Goal: Information Seeking & Learning: Learn about a topic

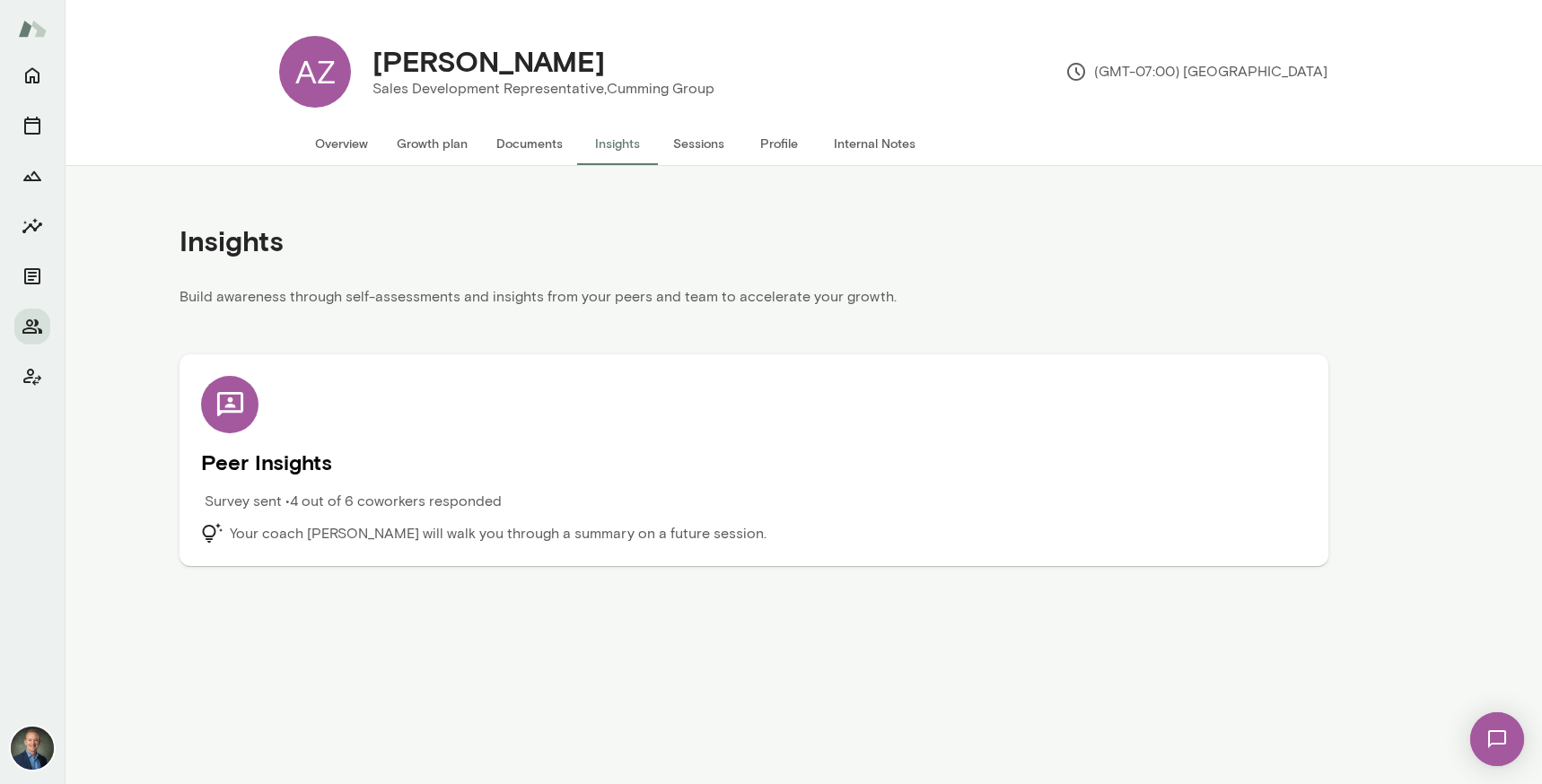
click at [349, 142] on button "Overview" at bounding box center [341, 143] width 82 height 43
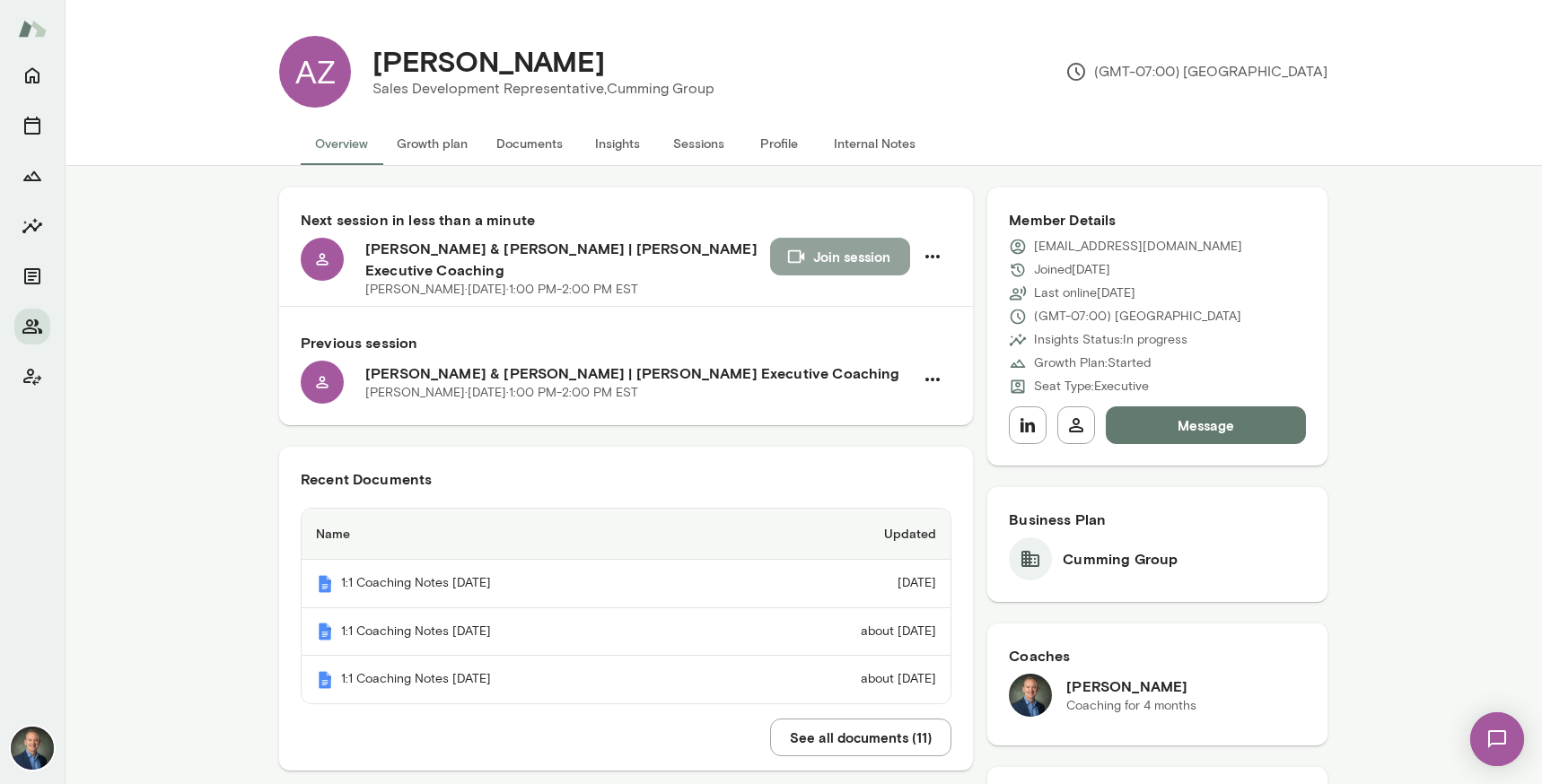
click at [856, 258] on button "Join session" at bounding box center [839, 256] width 140 height 38
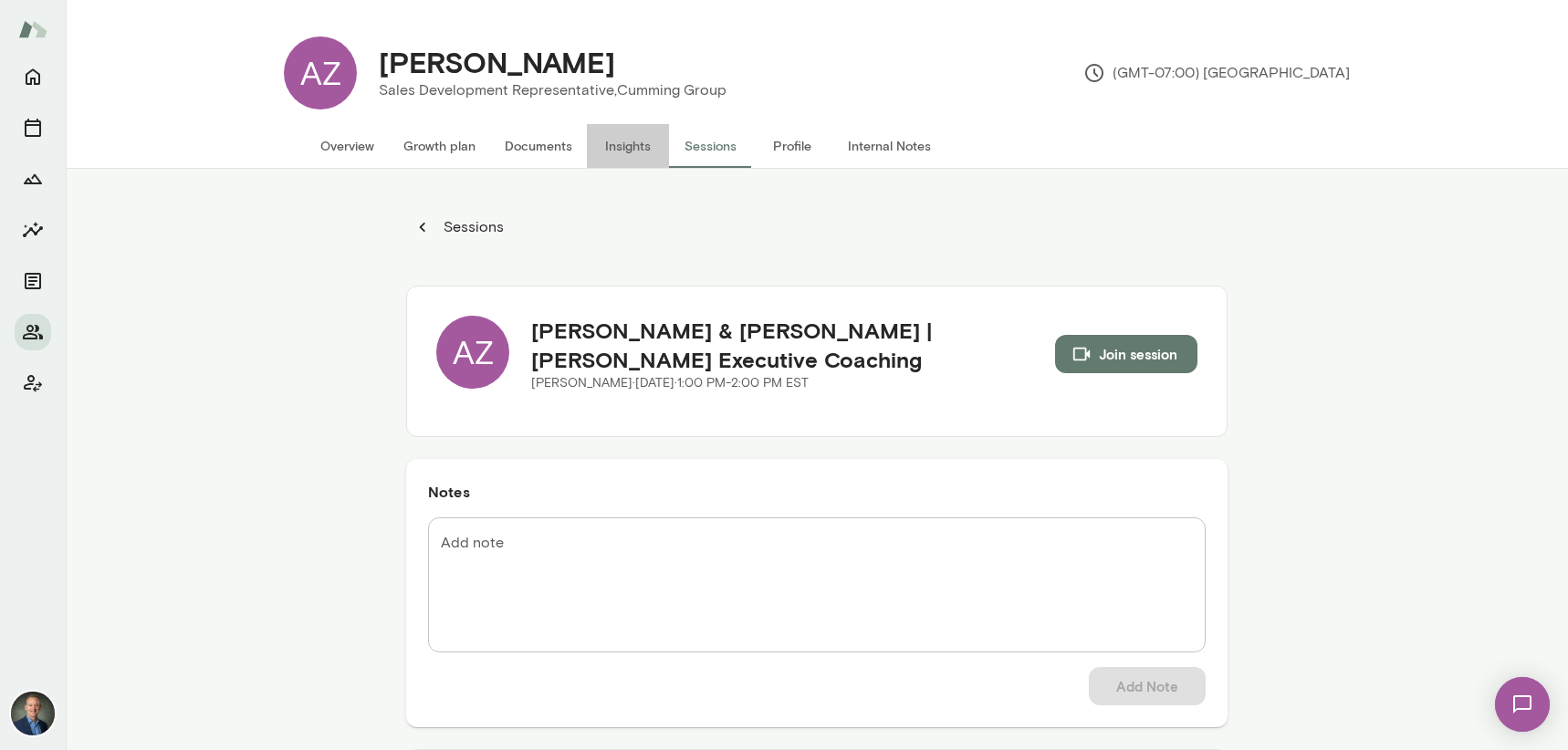
click at [640, 147] on button "Insights" at bounding box center [628, 146] width 82 height 44
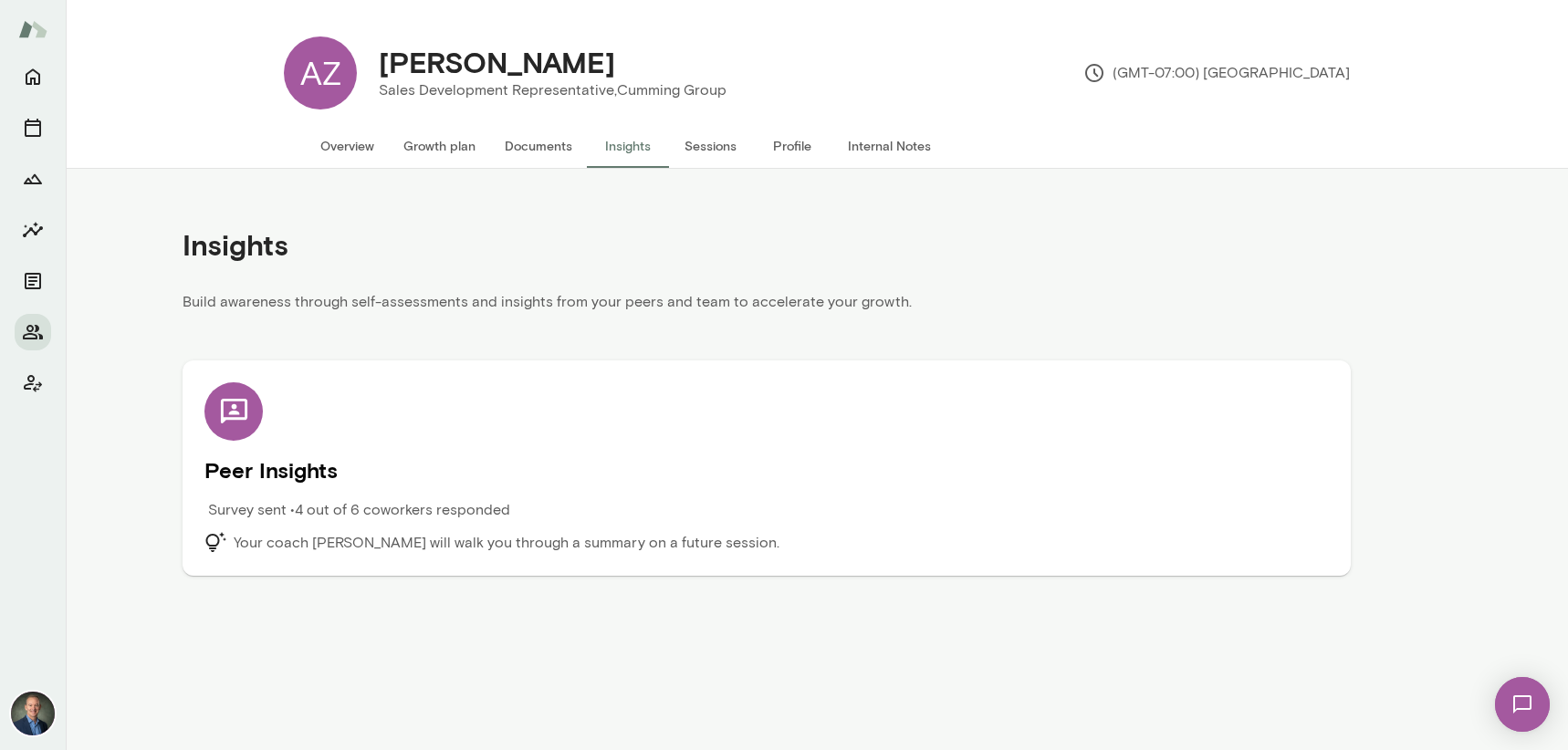
click at [481, 493] on div "Peer Insights Survey sent • 4 out of 6 coworkers responded Your coach [PERSON_N…" at bounding box center [766, 468] width 1124 height 172
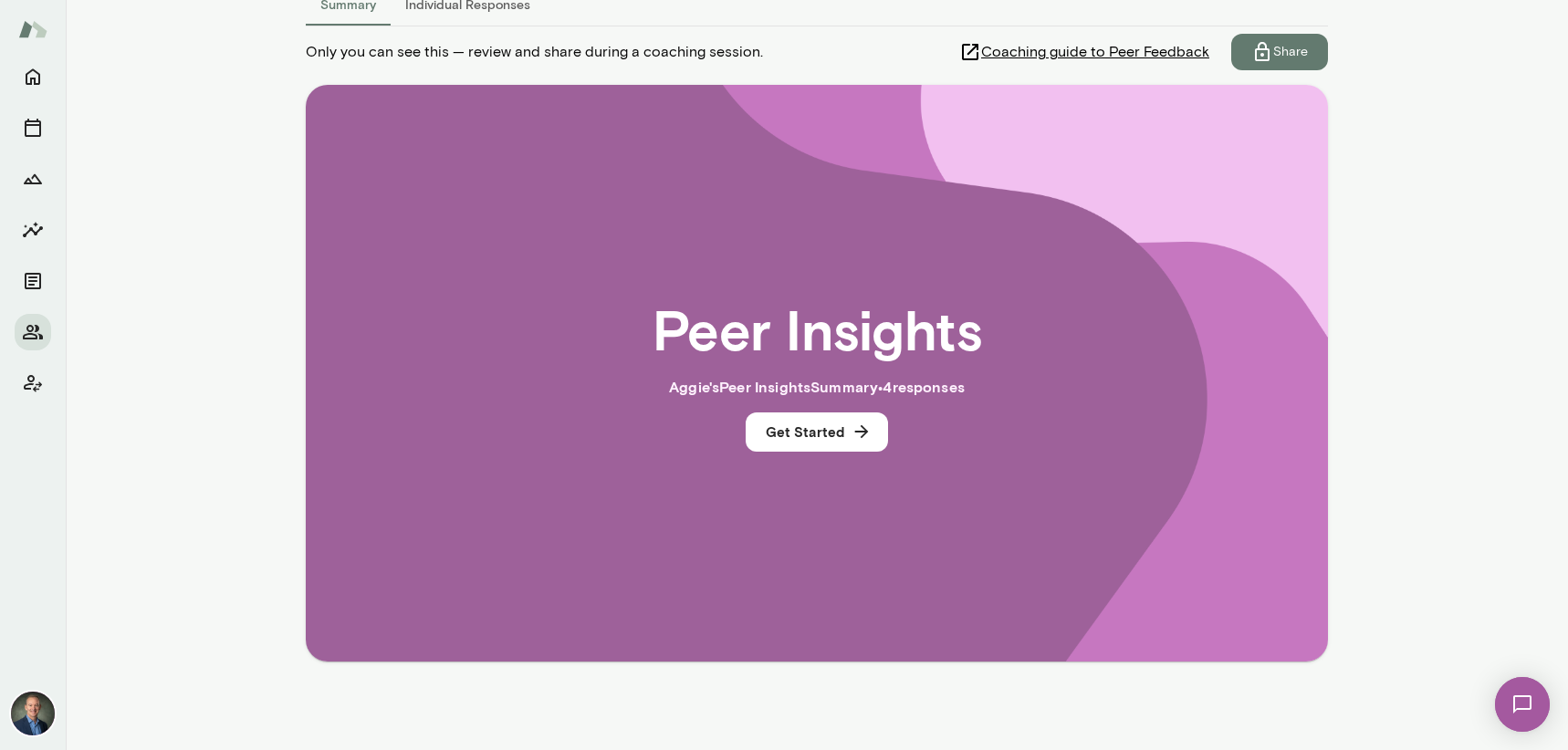
scroll to position [279, 0]
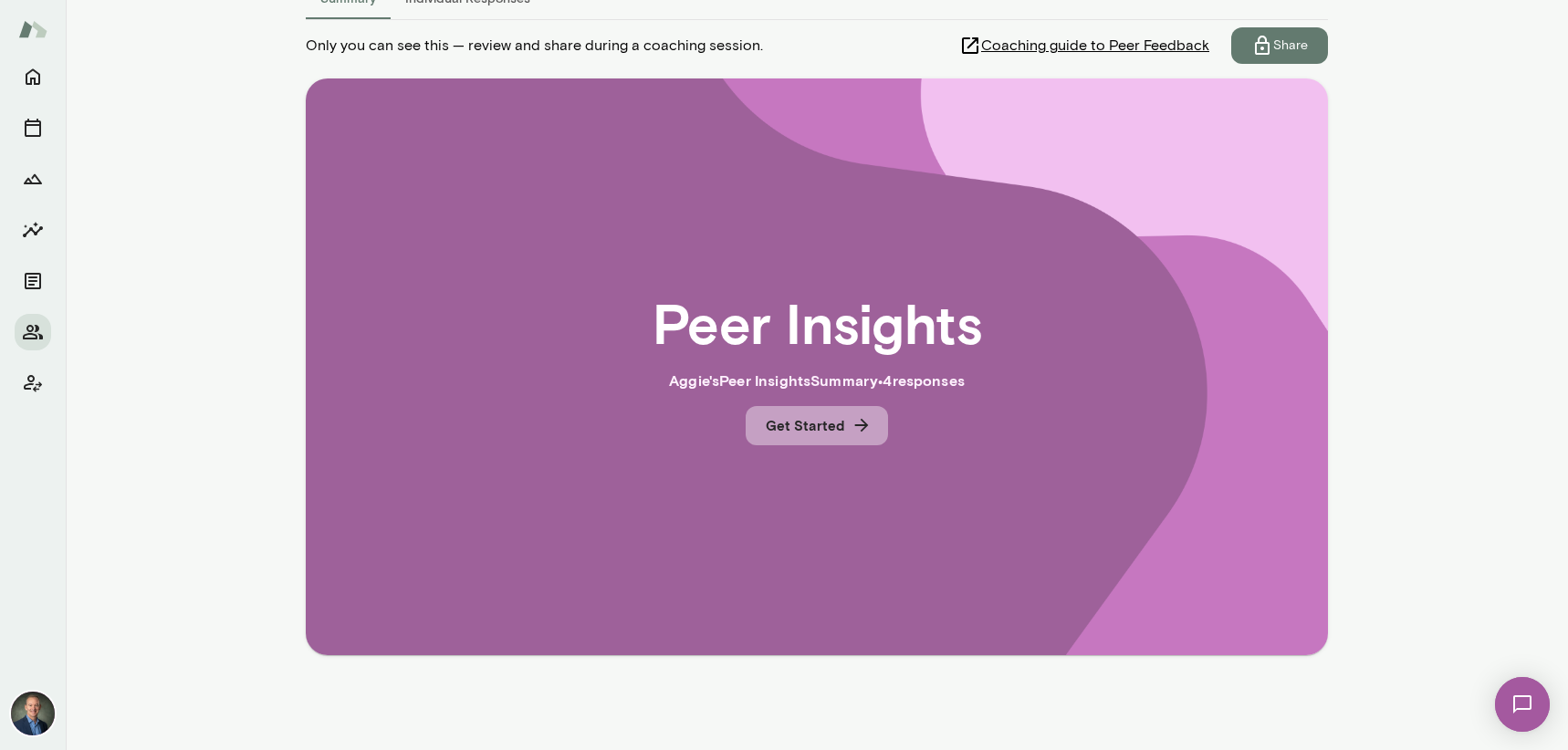
click at [786, 438] on button "Get Started" at bounding box center [816, 424] width 143 height 38
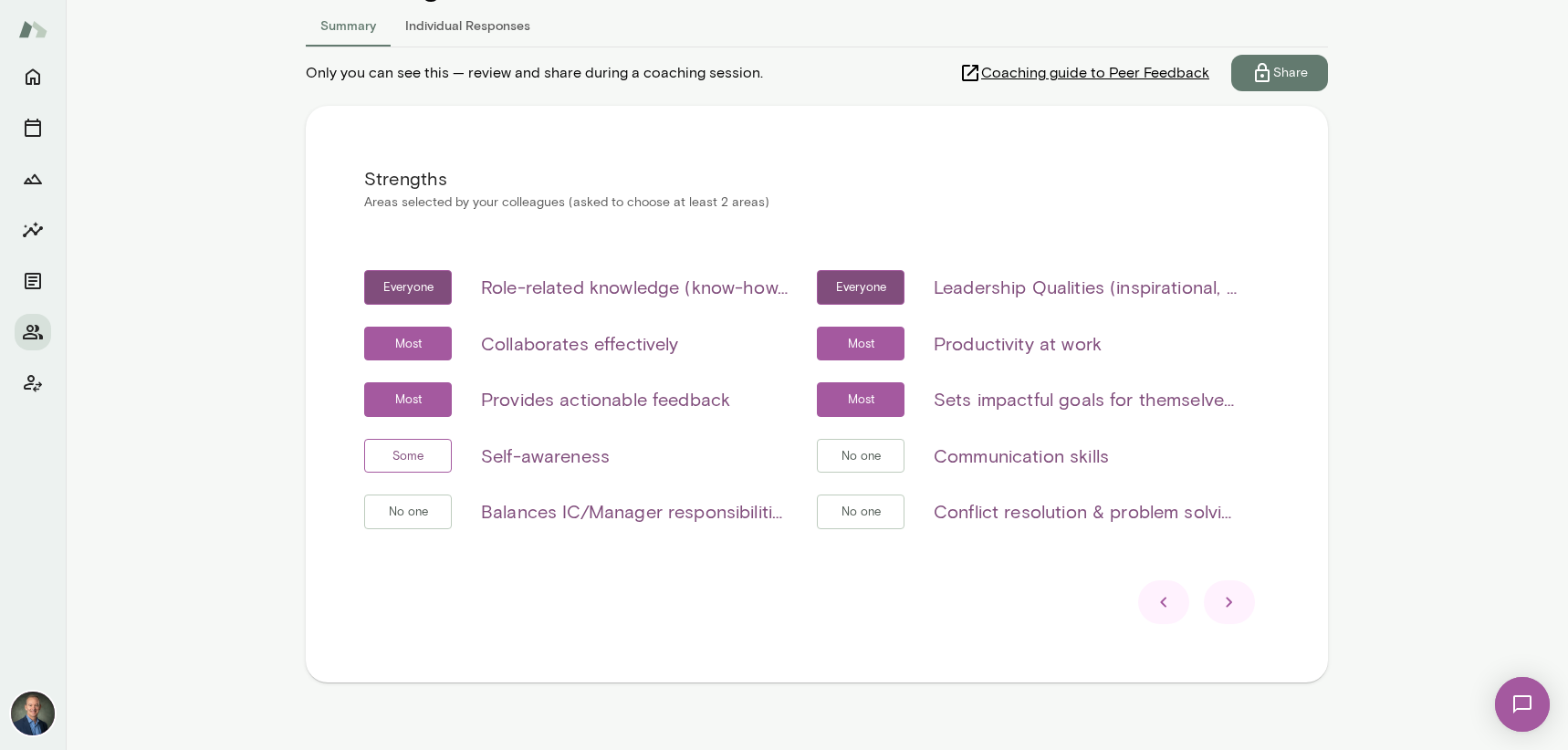
scroll to position [259, 0]
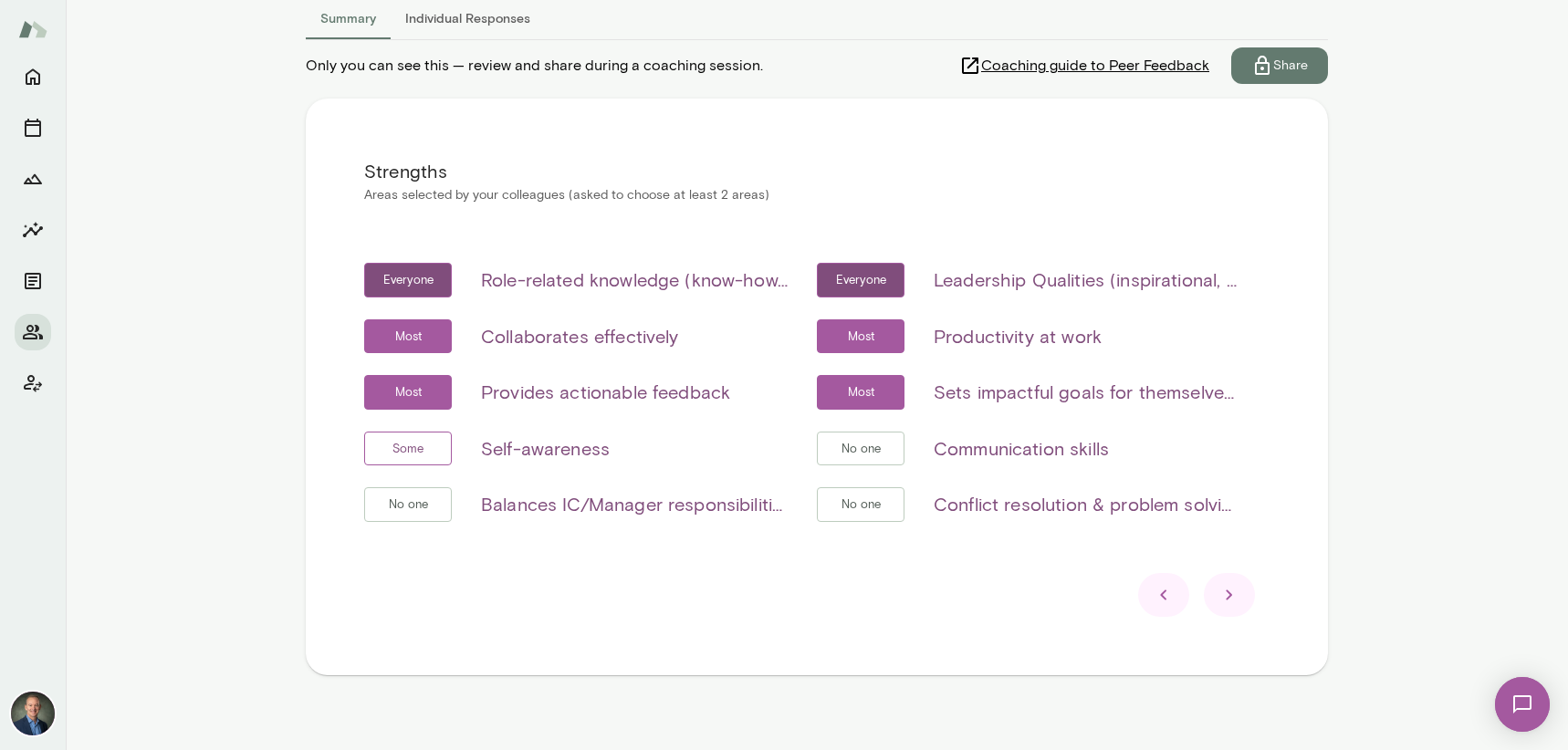
click at [1230, 596] on icon at bounding box center [1228, 595] width 7 height 10
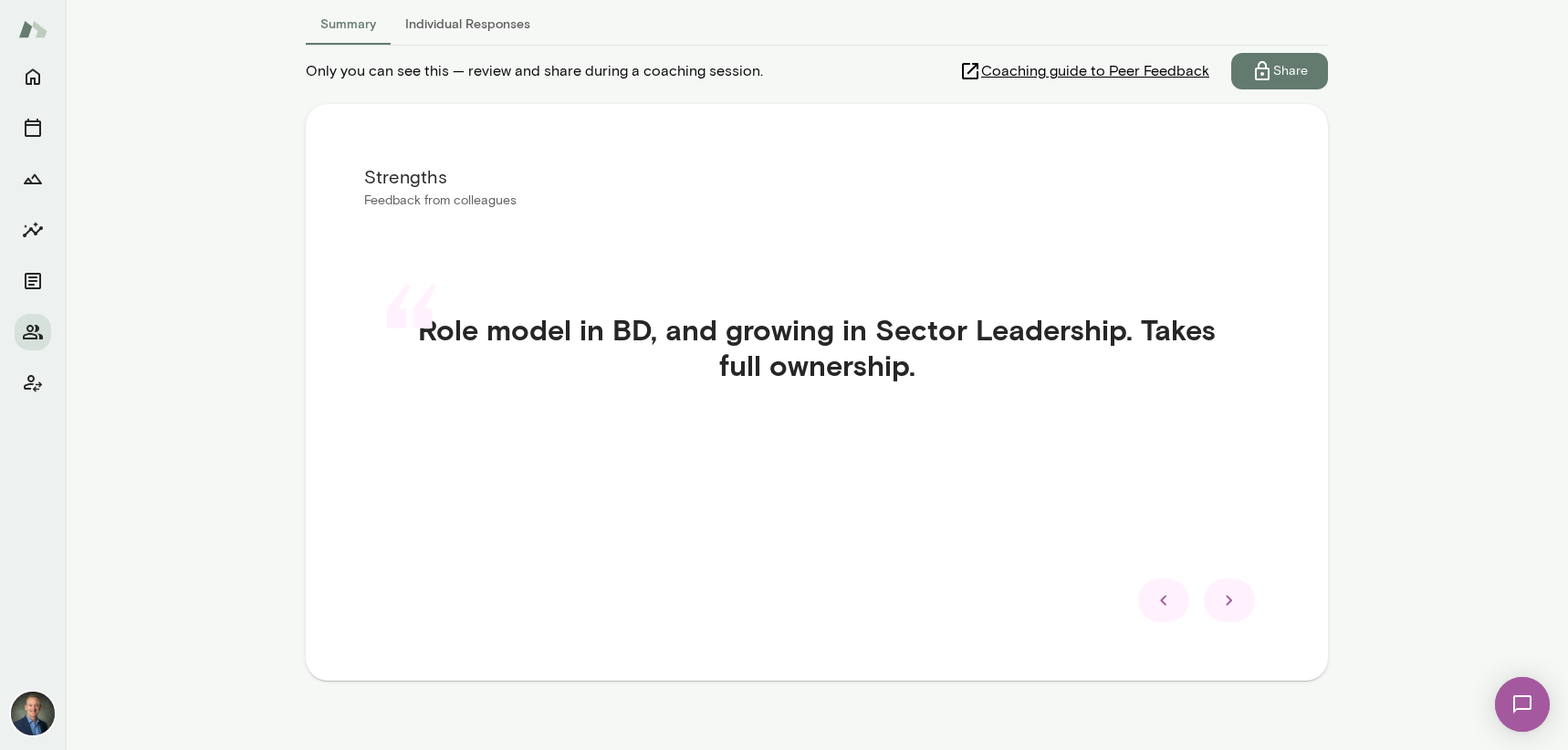
scroll to position [255, 0]
click at [1229, 594] on icon at bounding box center [1228, 599] width 21 height 21
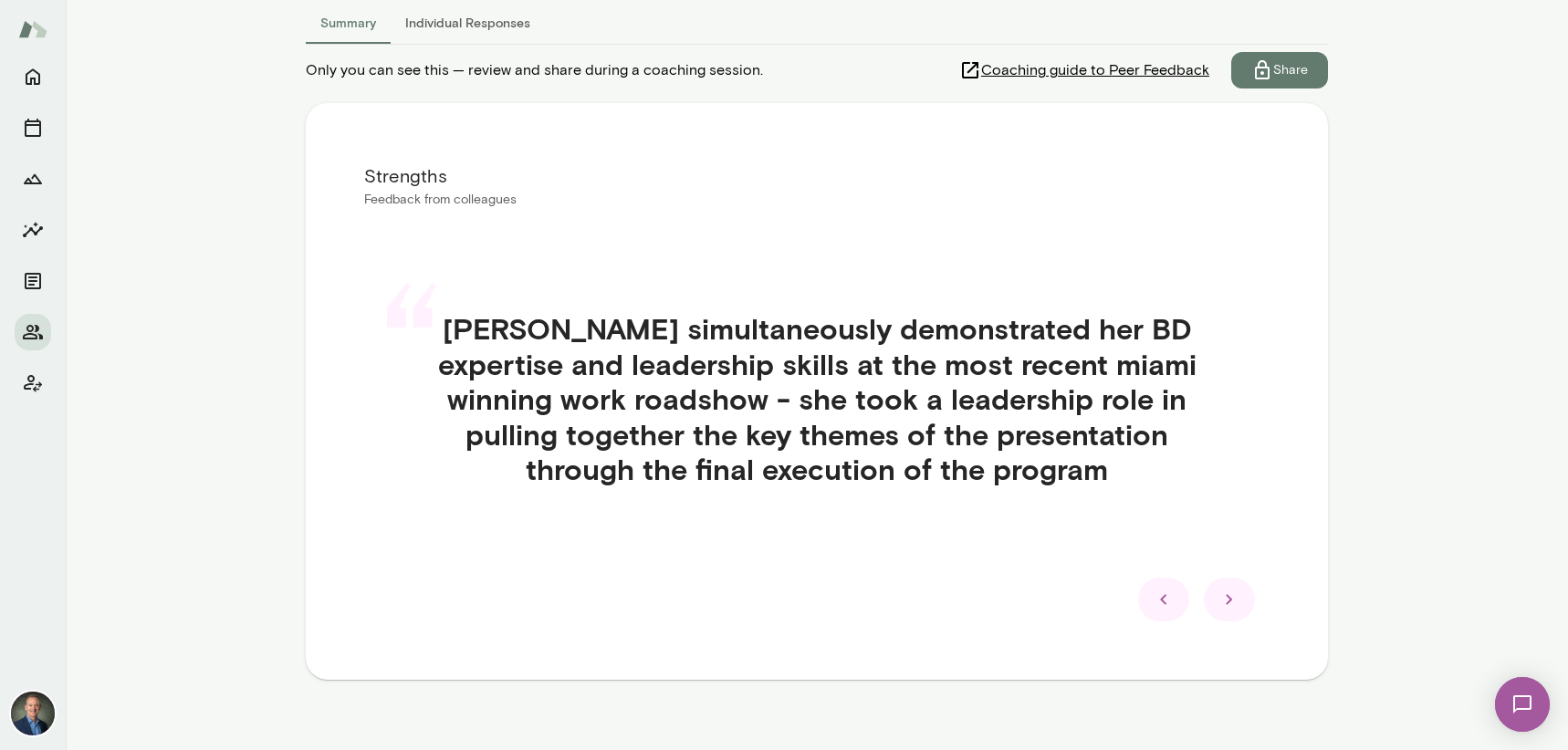
click at [1229, 599] on icon at bounding box center [1228, 600] width 7 height 10
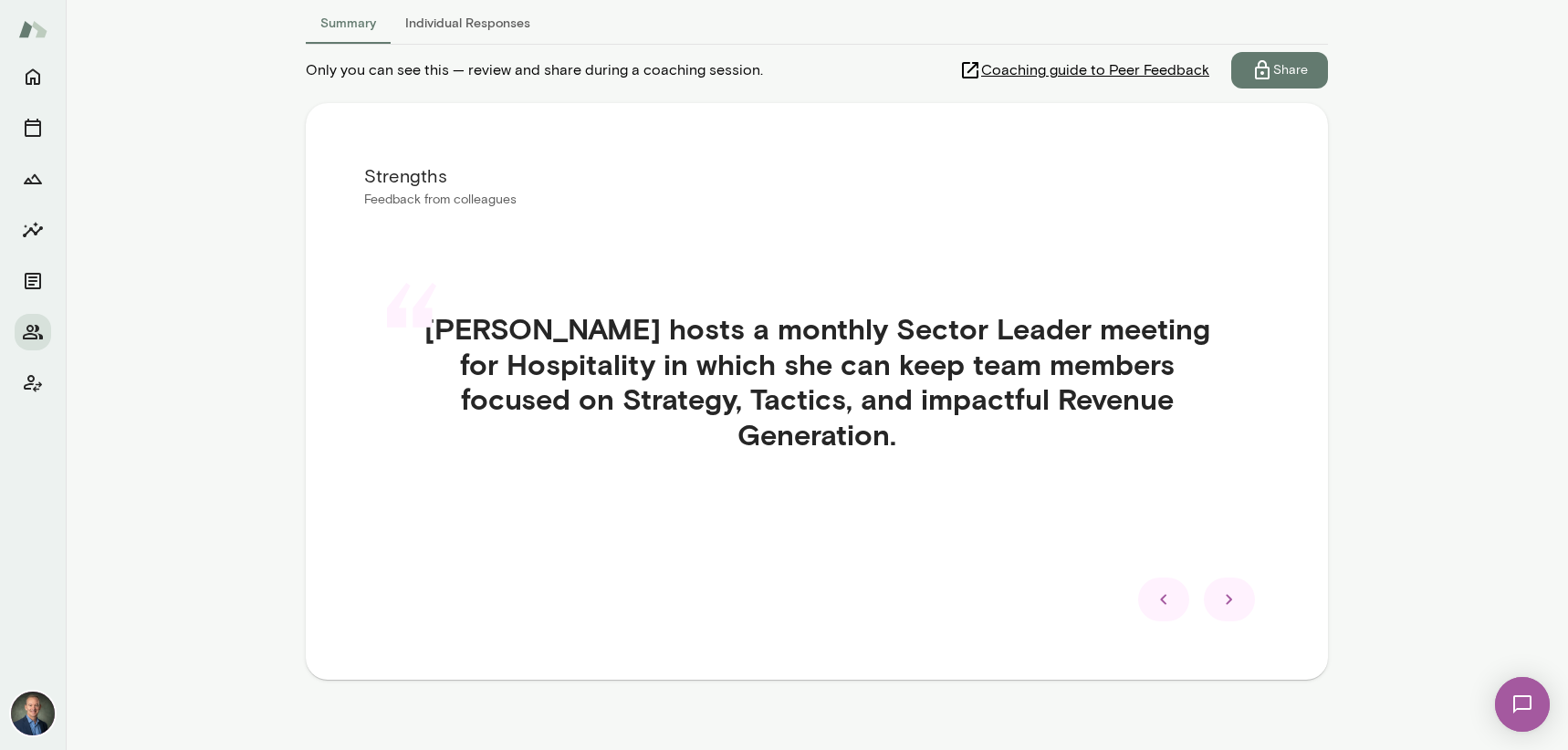
click at [1230, 604] on icon at bounding box center [1228, 599] width 21 height 21
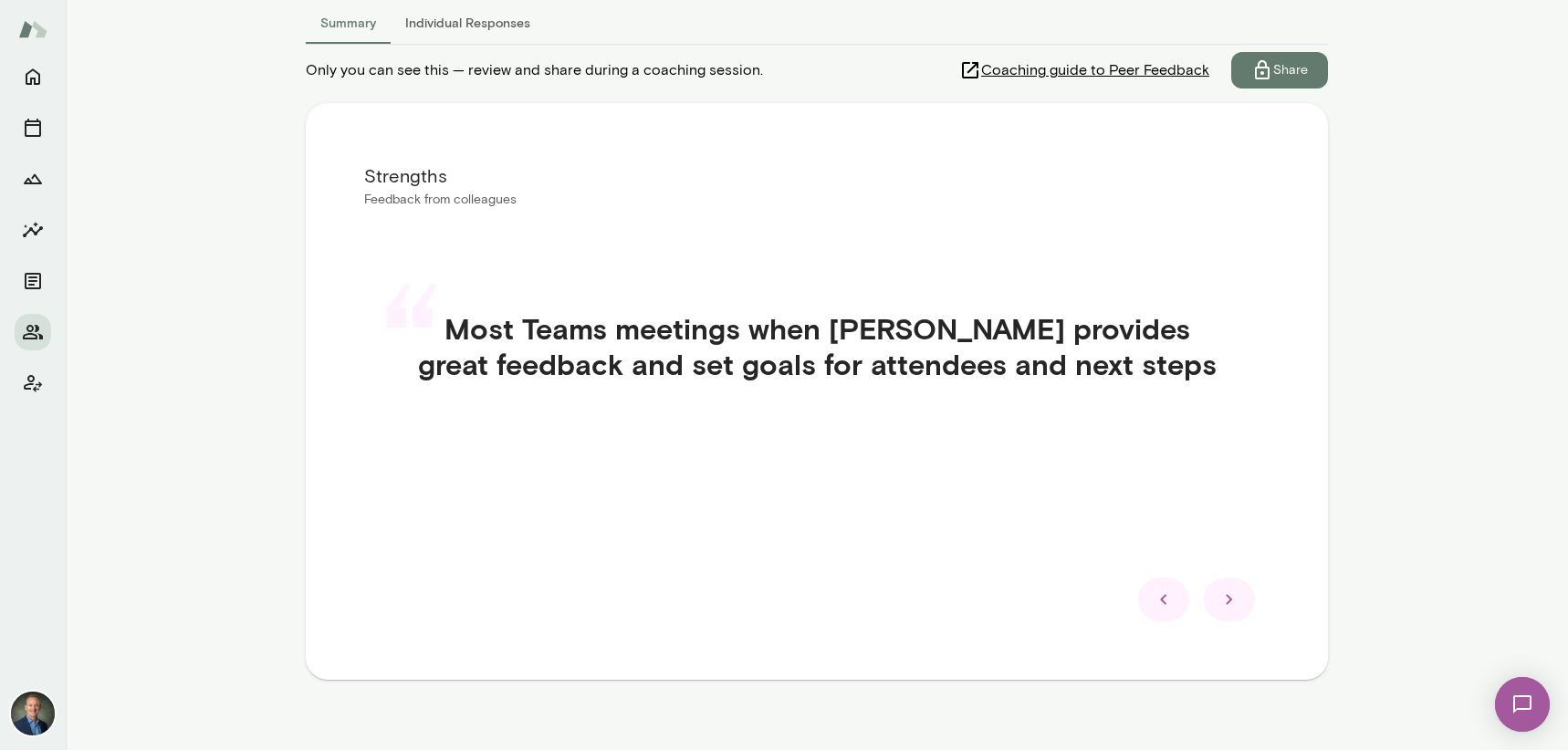
click at [1168, 604] on icon at bounding box center [1163, 599] width 21 height 21
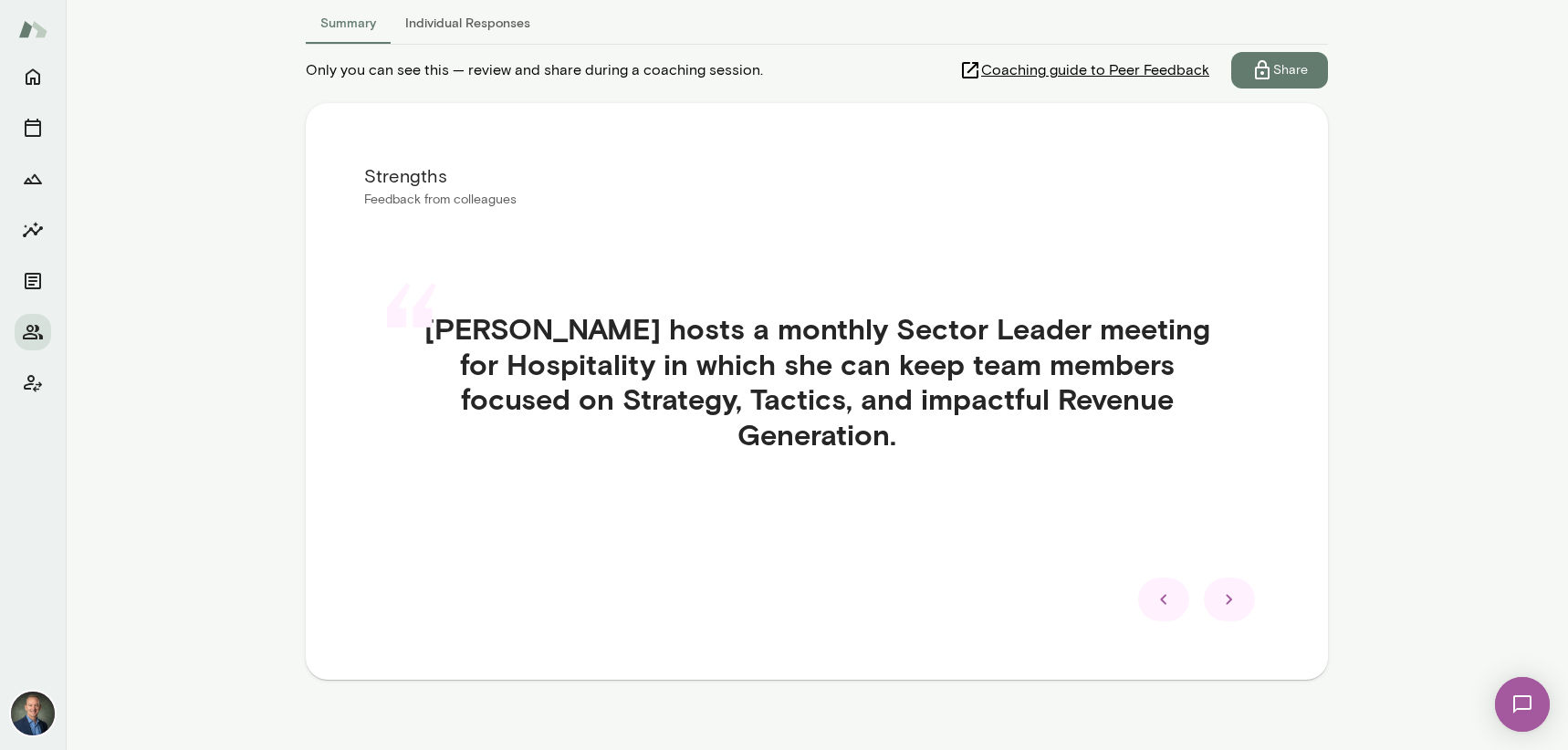
click at [1168, 604] on icon at bounding box center [1163, 599] width 21 height 21
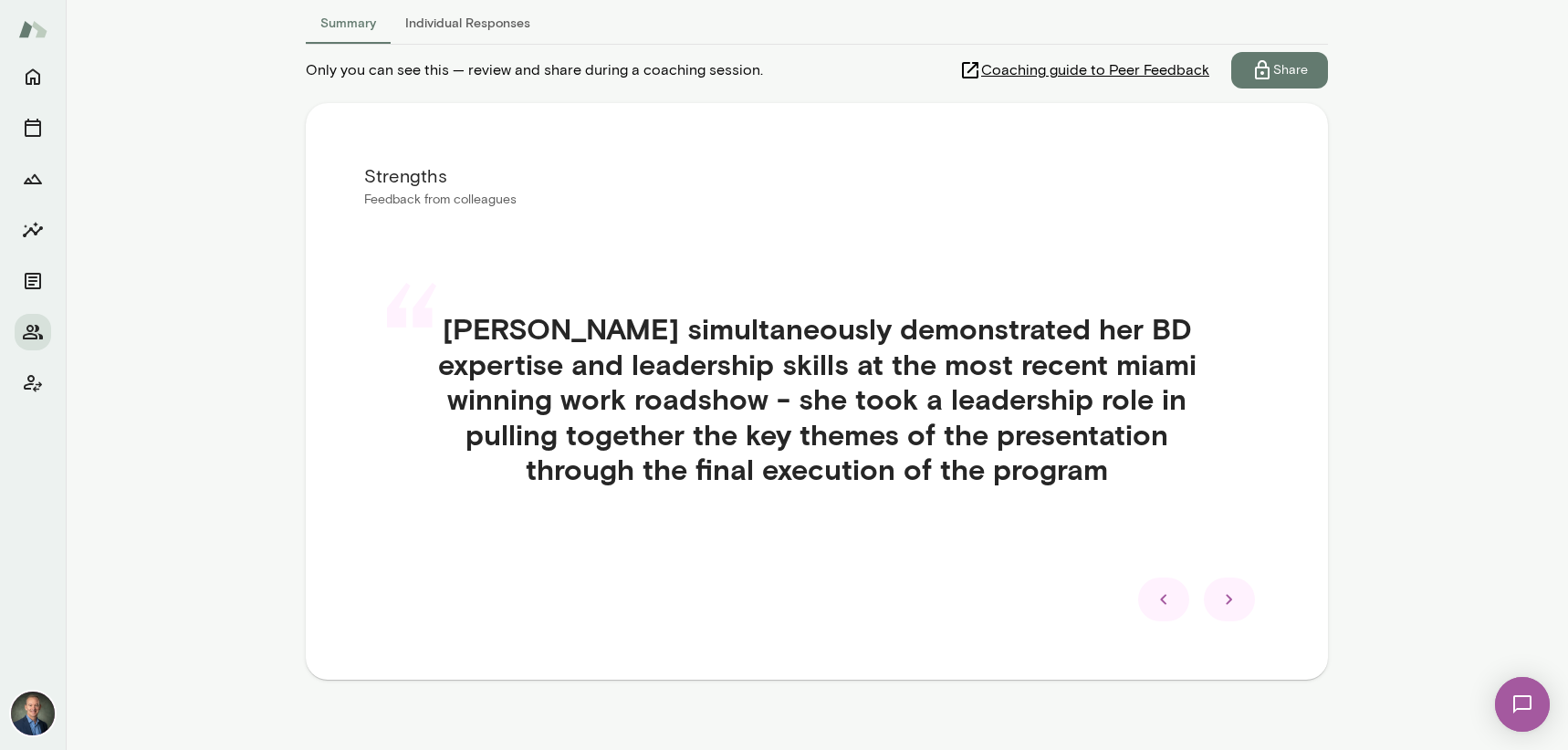
click at [1168, 604] on icon at bounding box center [1163, 599] width 21 height 21
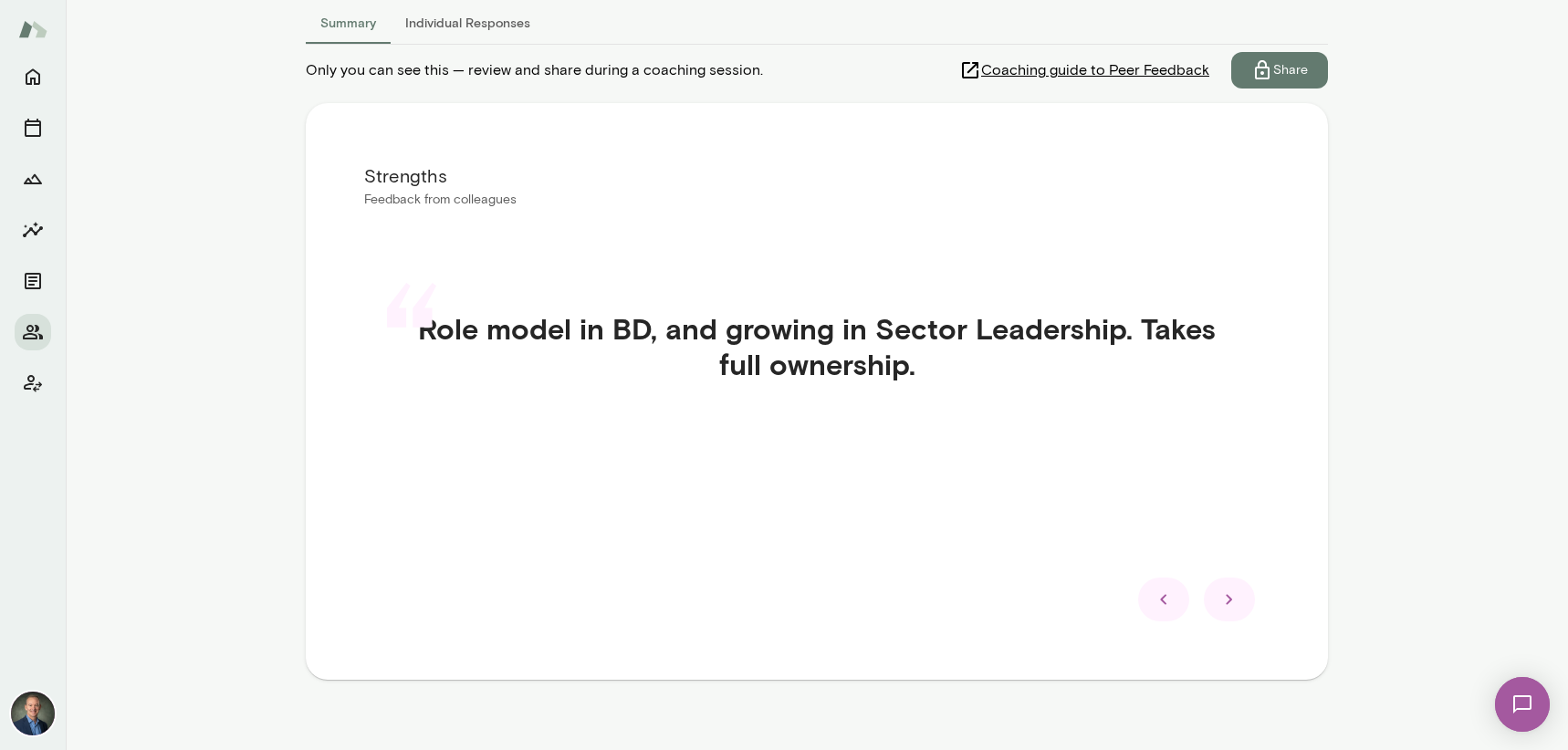
click at [1234, 604] on icon at bounding box center [1228, 599] width 21 height 21
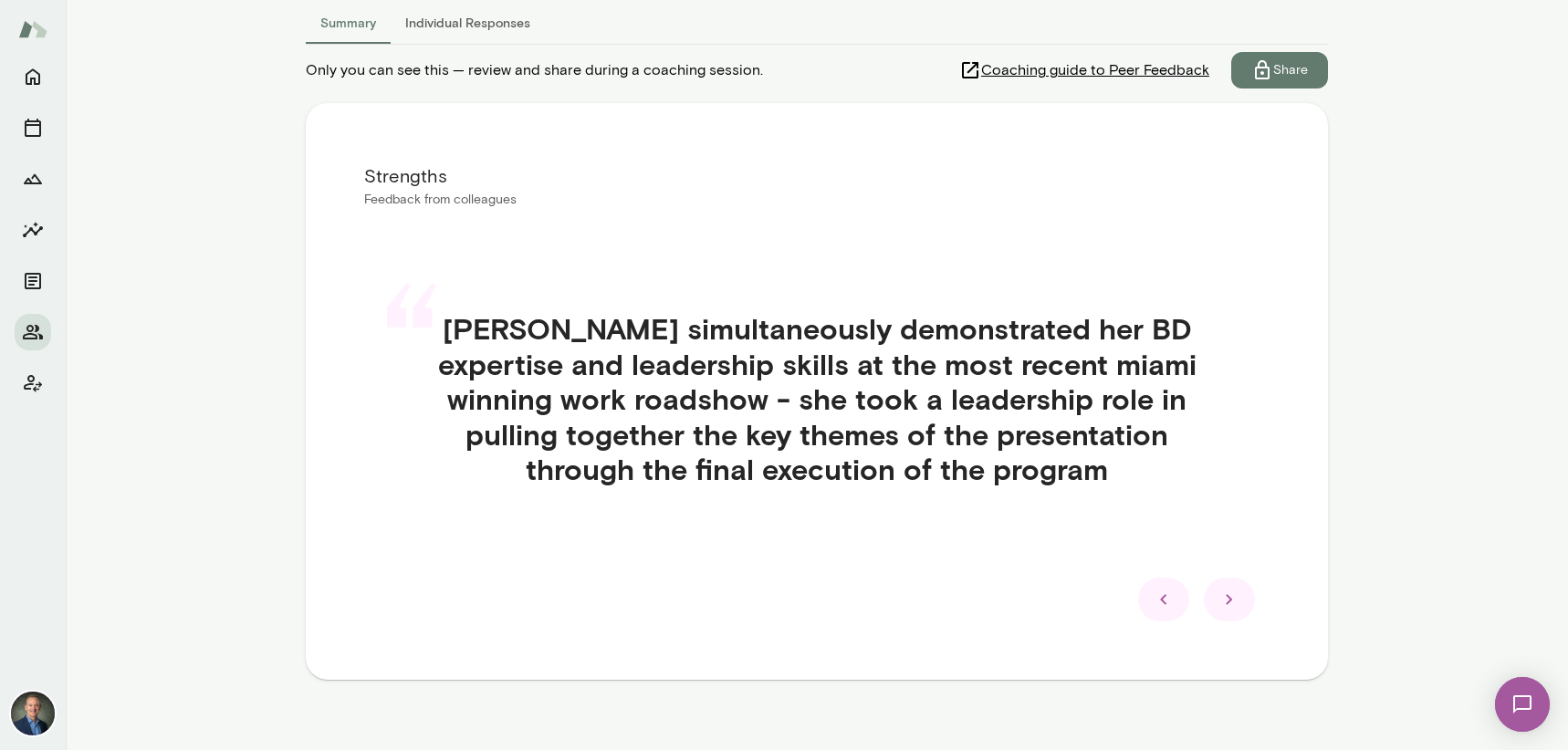
click at [1234, 604] on icon at bounding box center [1228, 599] width 21 height 21
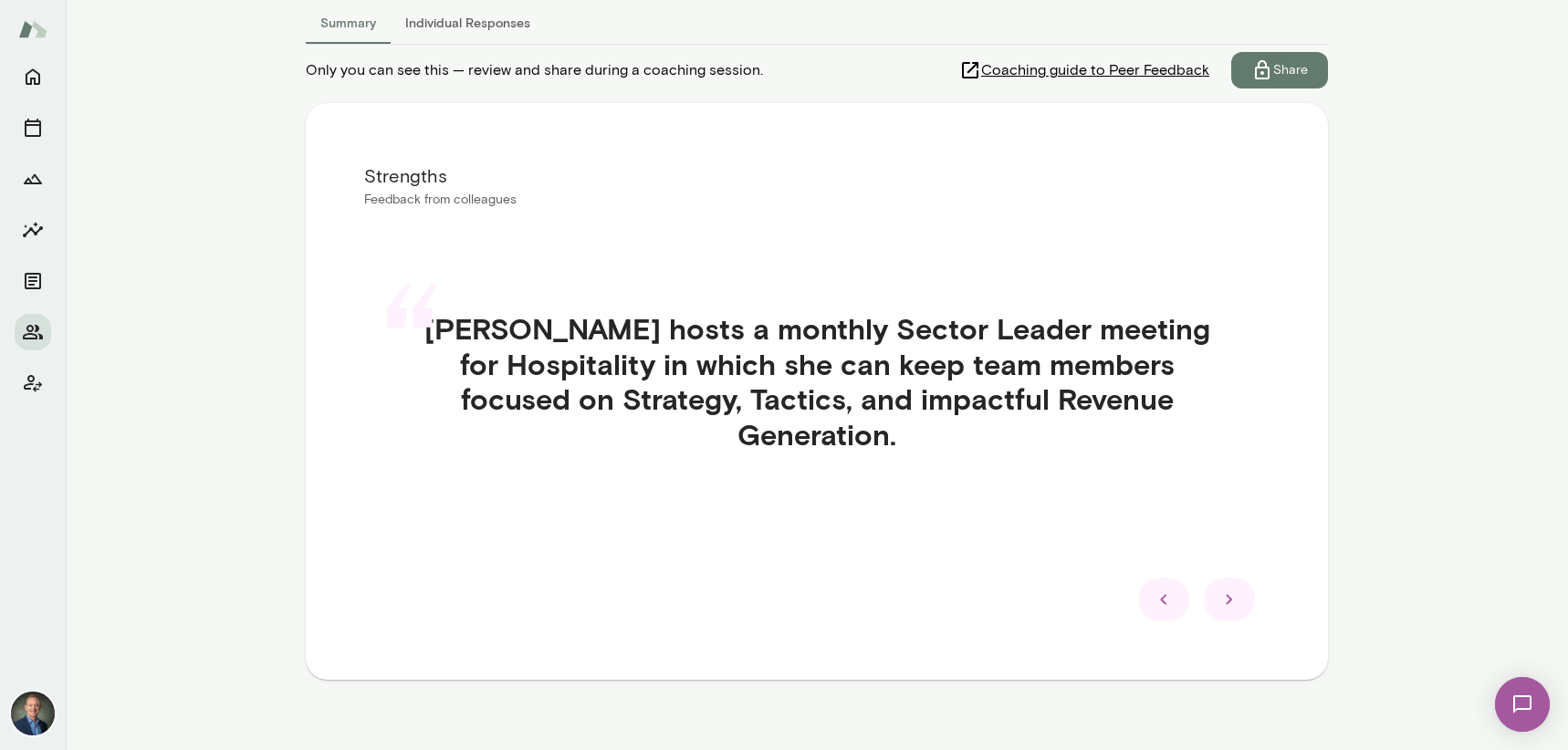
click at [1234, 604] on icon at bounding box center [1228, 599] width 21 height 21
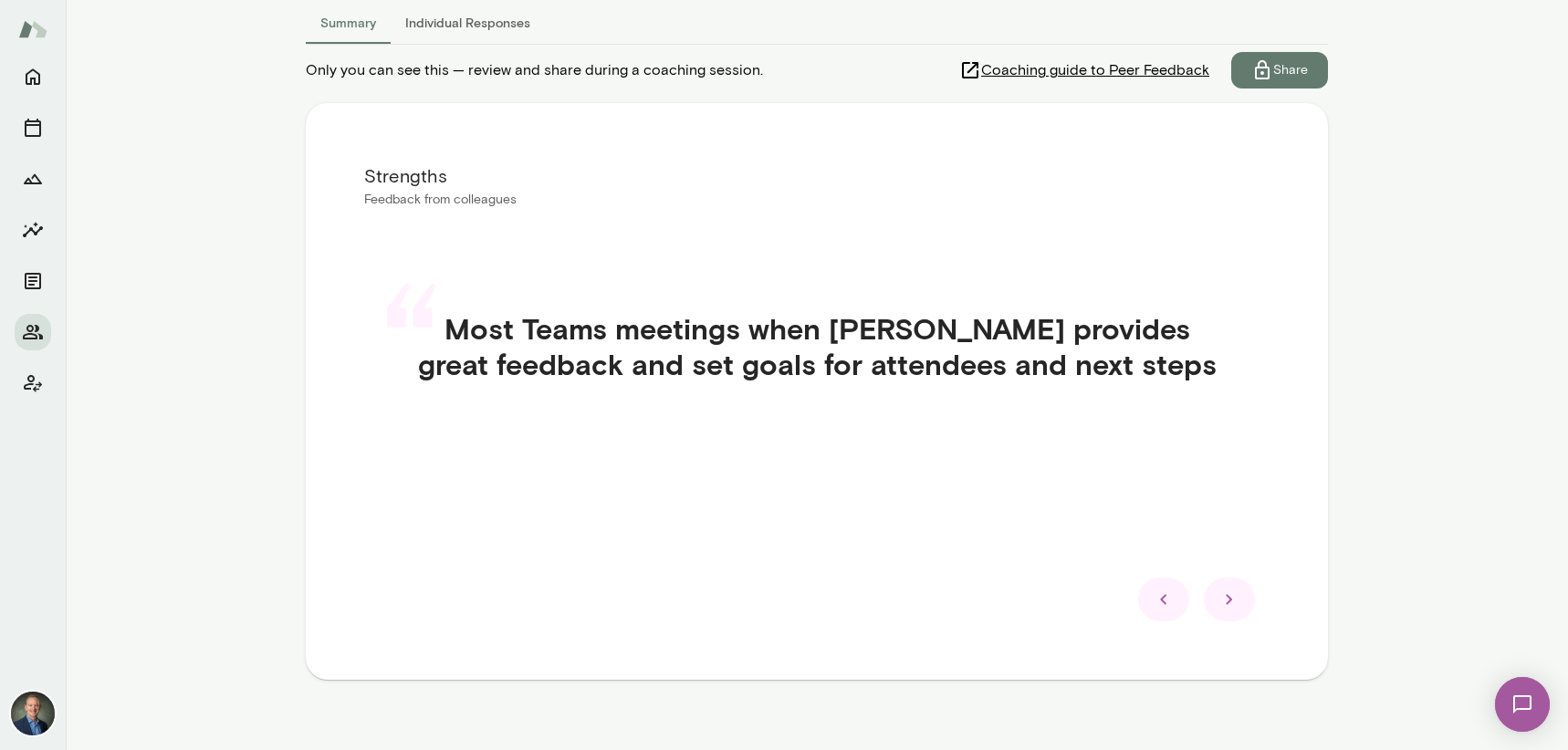
click at [1231, 595] on icon at bounding box center [1228, 599] width 21 height 21
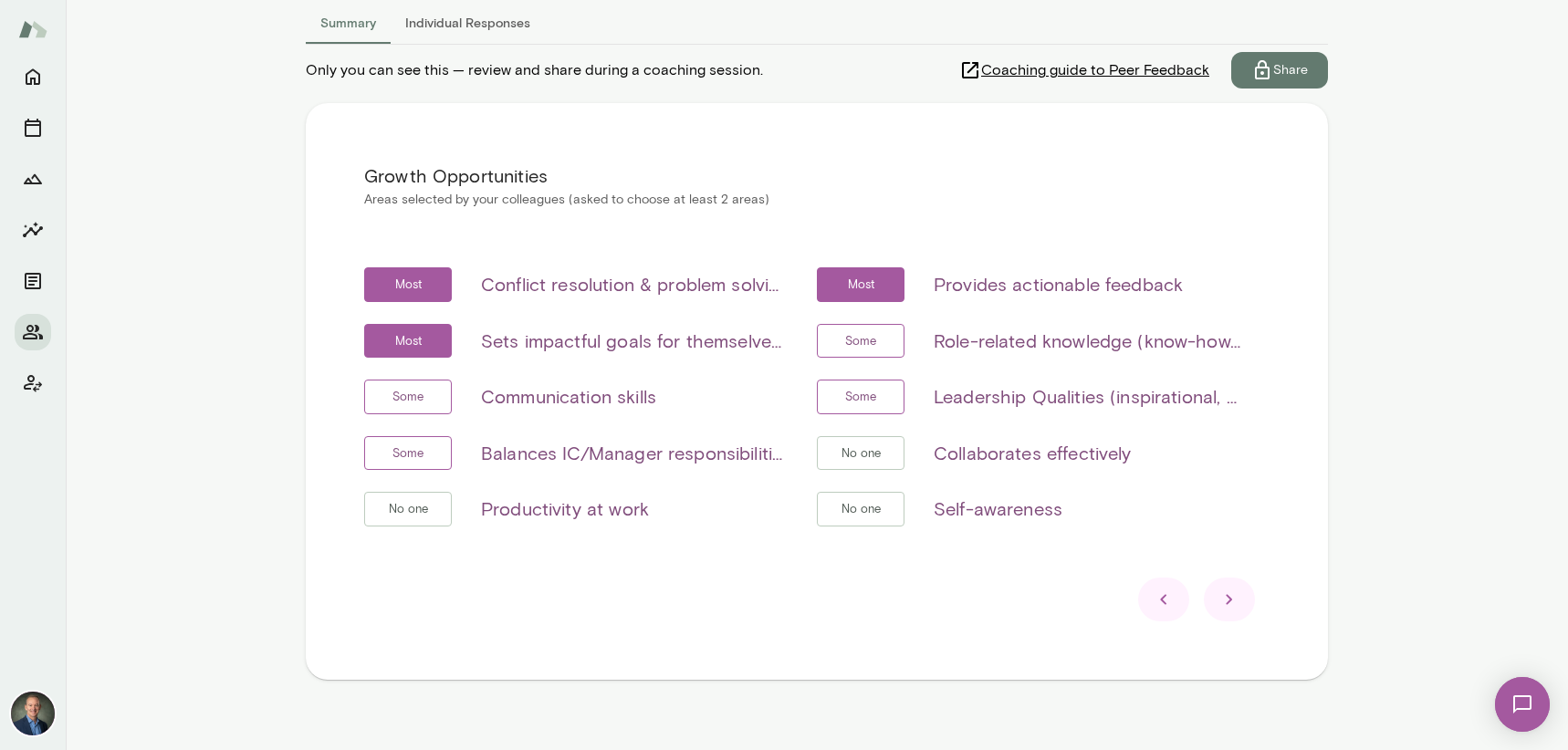
click at [1225, 596] on icon at bounding box center [1228, 599] width 21 height 21
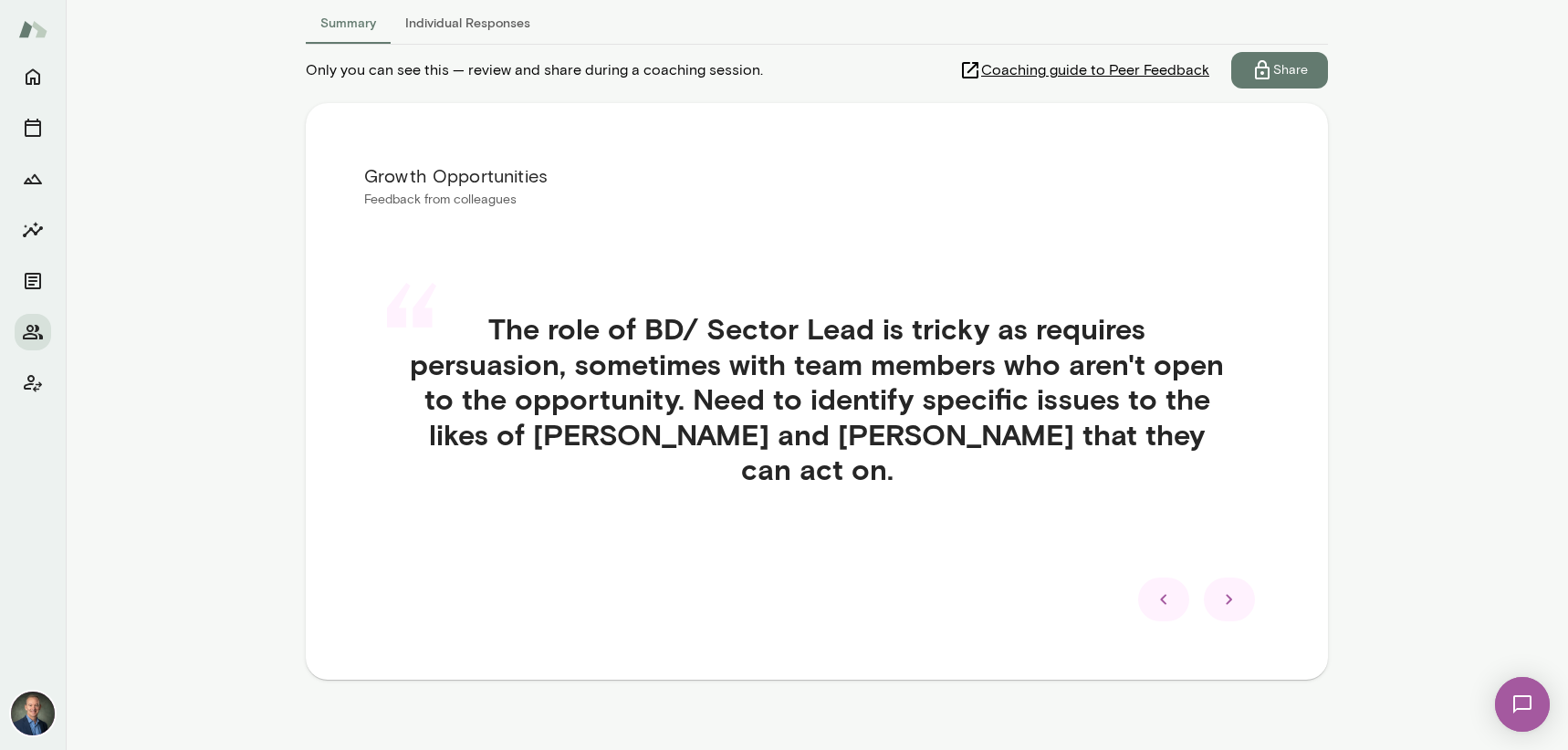
click at [1229, 598] on icon at bounding box center [1228, 600] width 7 height 10
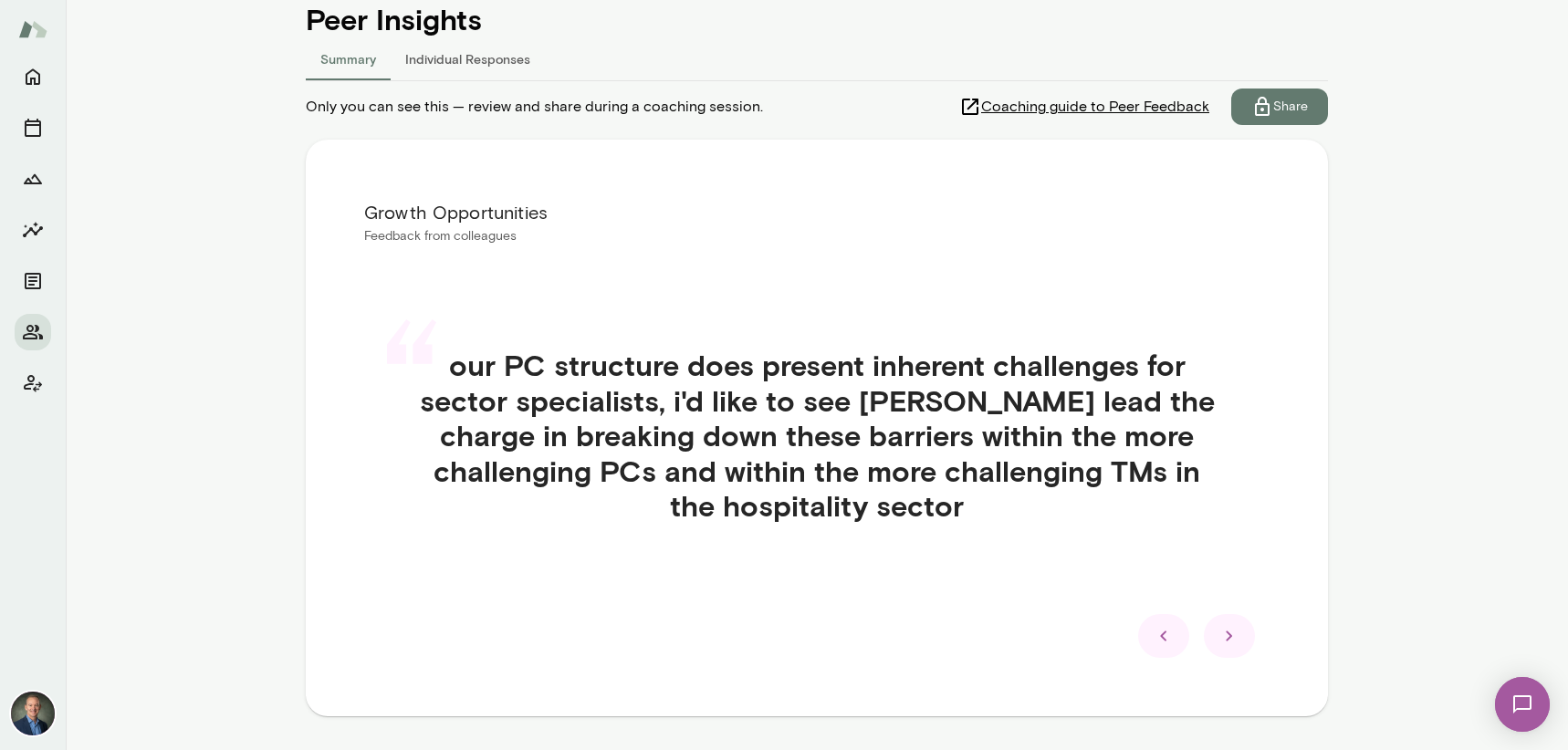
scroll to position [216, 0]
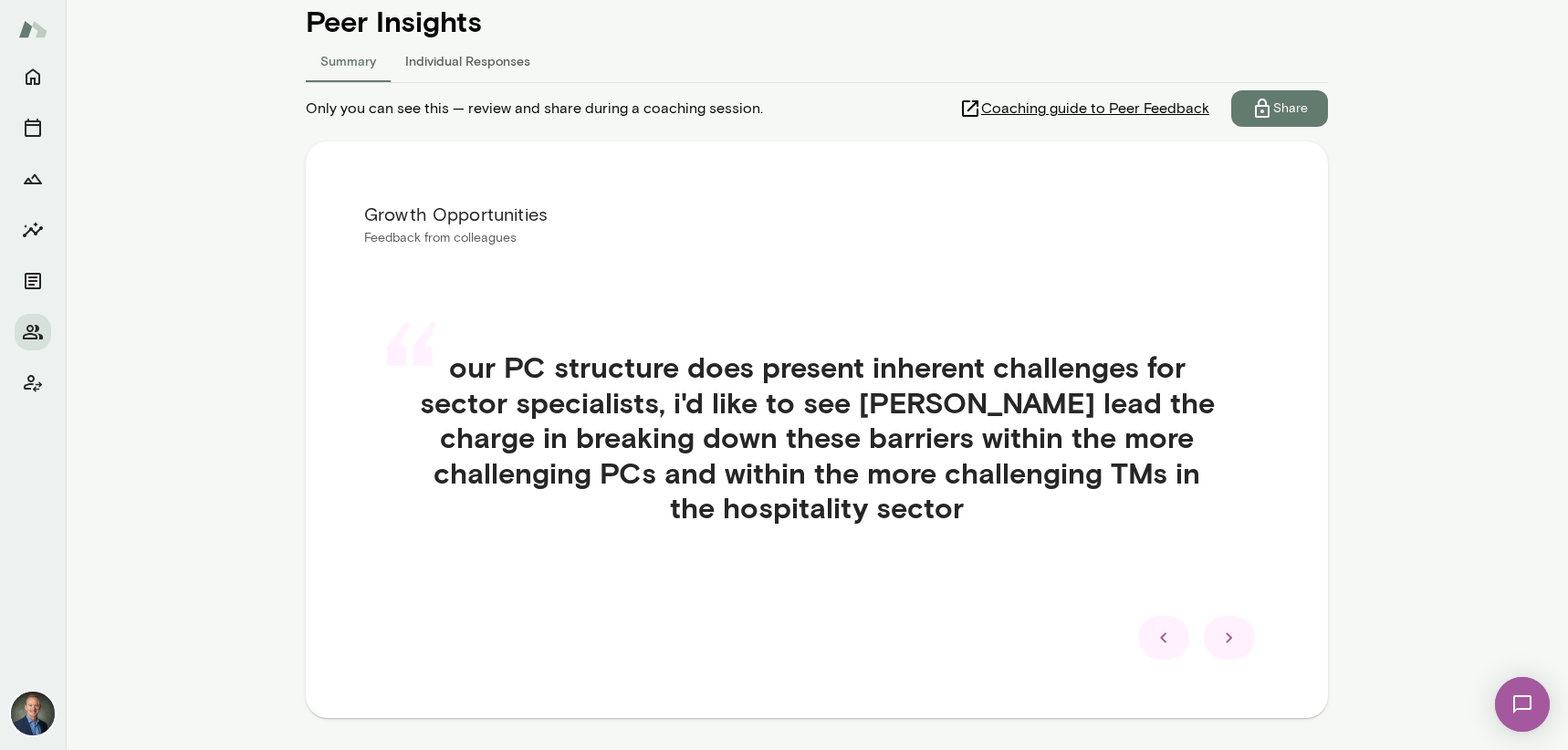
click at [1233, 644] on icon at bounding box center [1228, 637] width 21 height 21
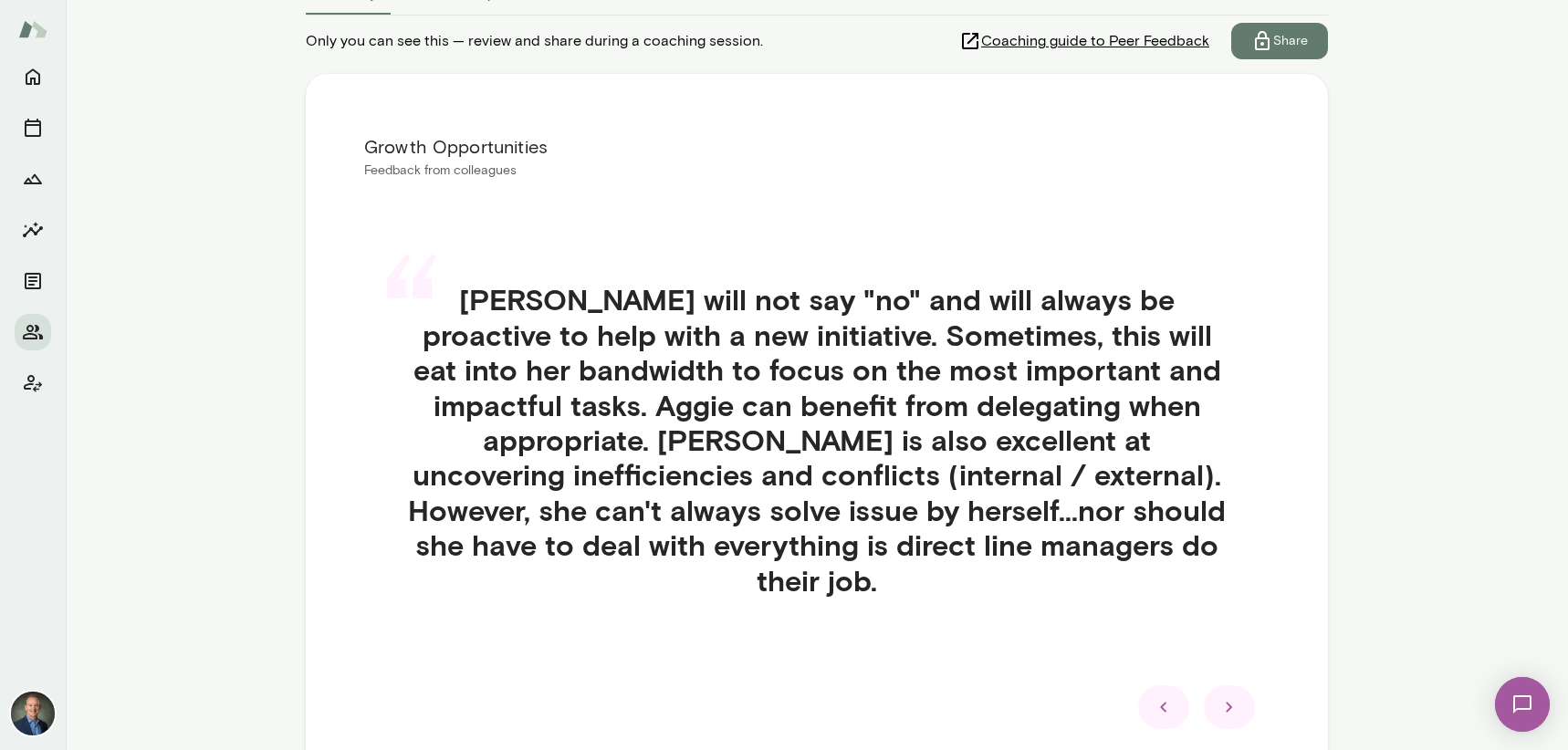
scroll to position [330, 0]
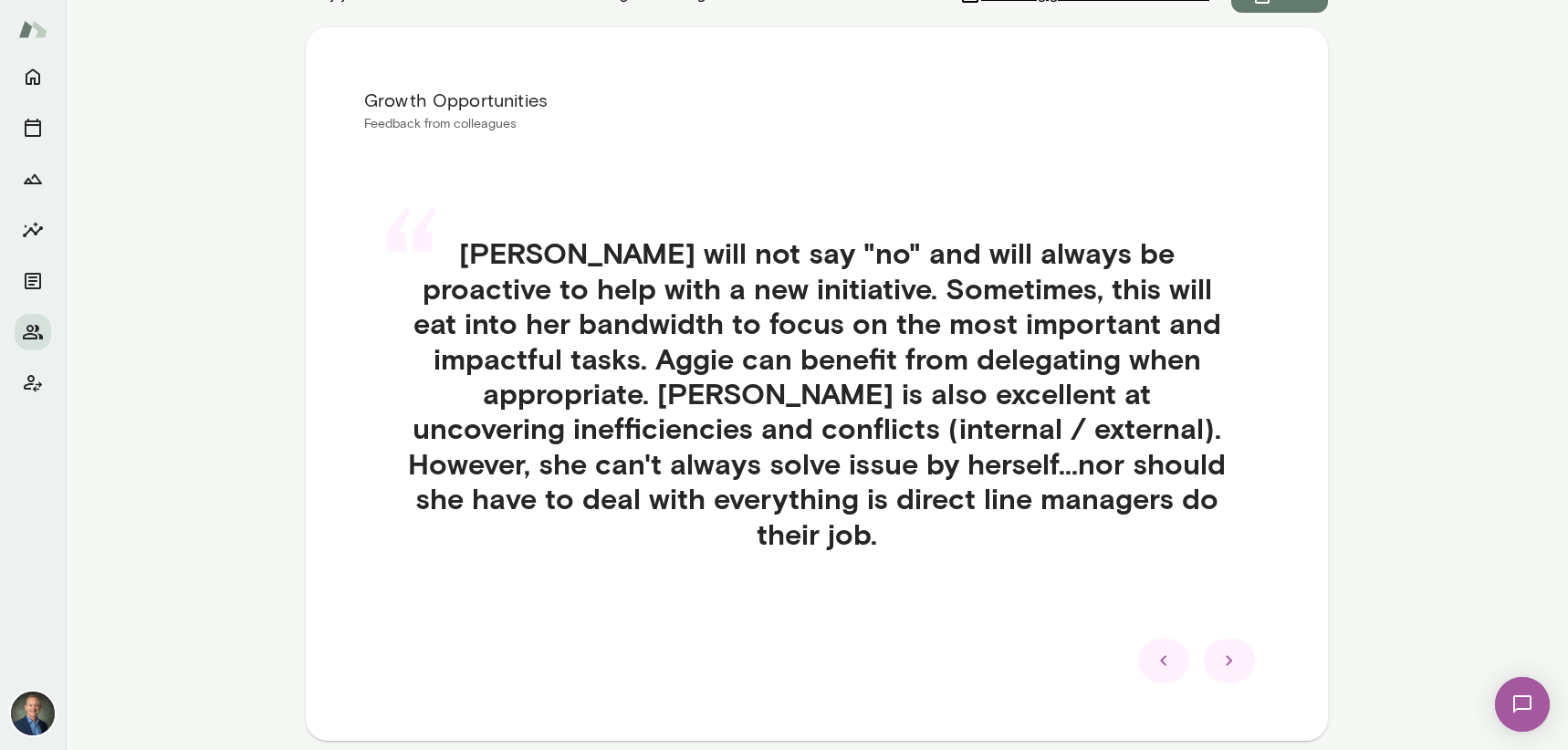
click at [1236, 650] on icon at bounding box center [1228, 660] width 21 height 21
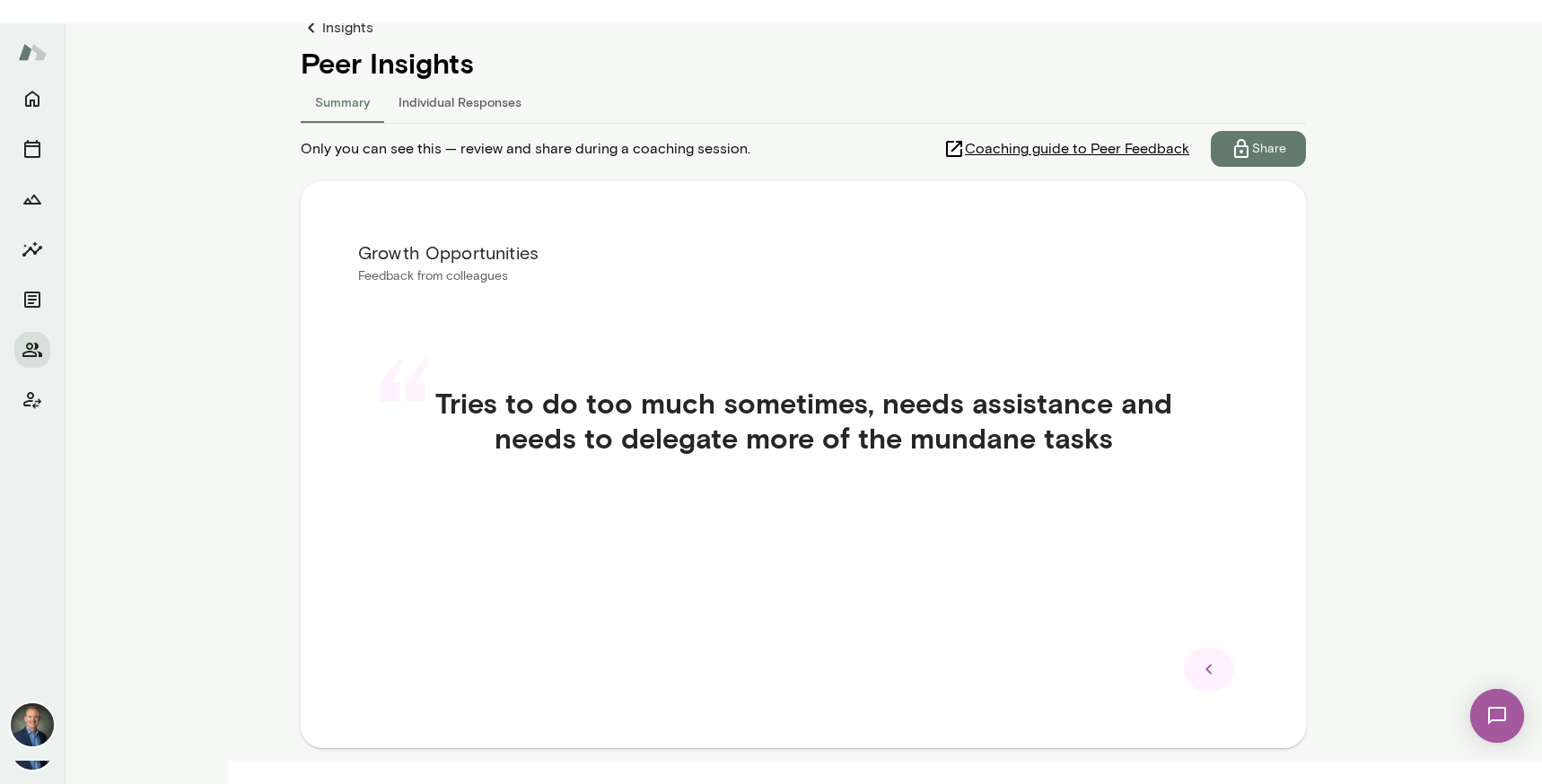
scroll to position [193, 0]
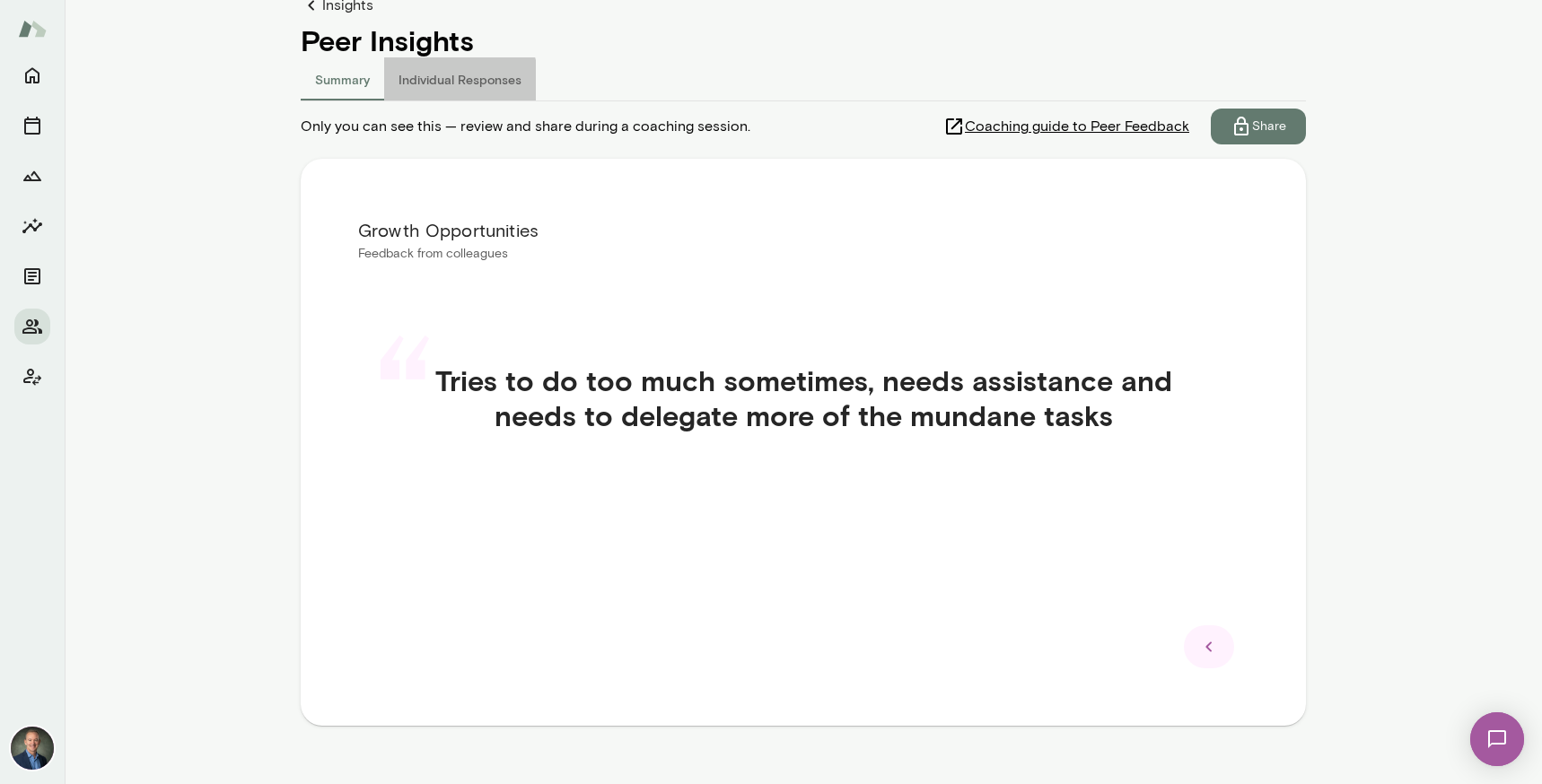
click at [444, 83] on button "Individual Responses" at bounding box center [460, 79] width 151 height 43
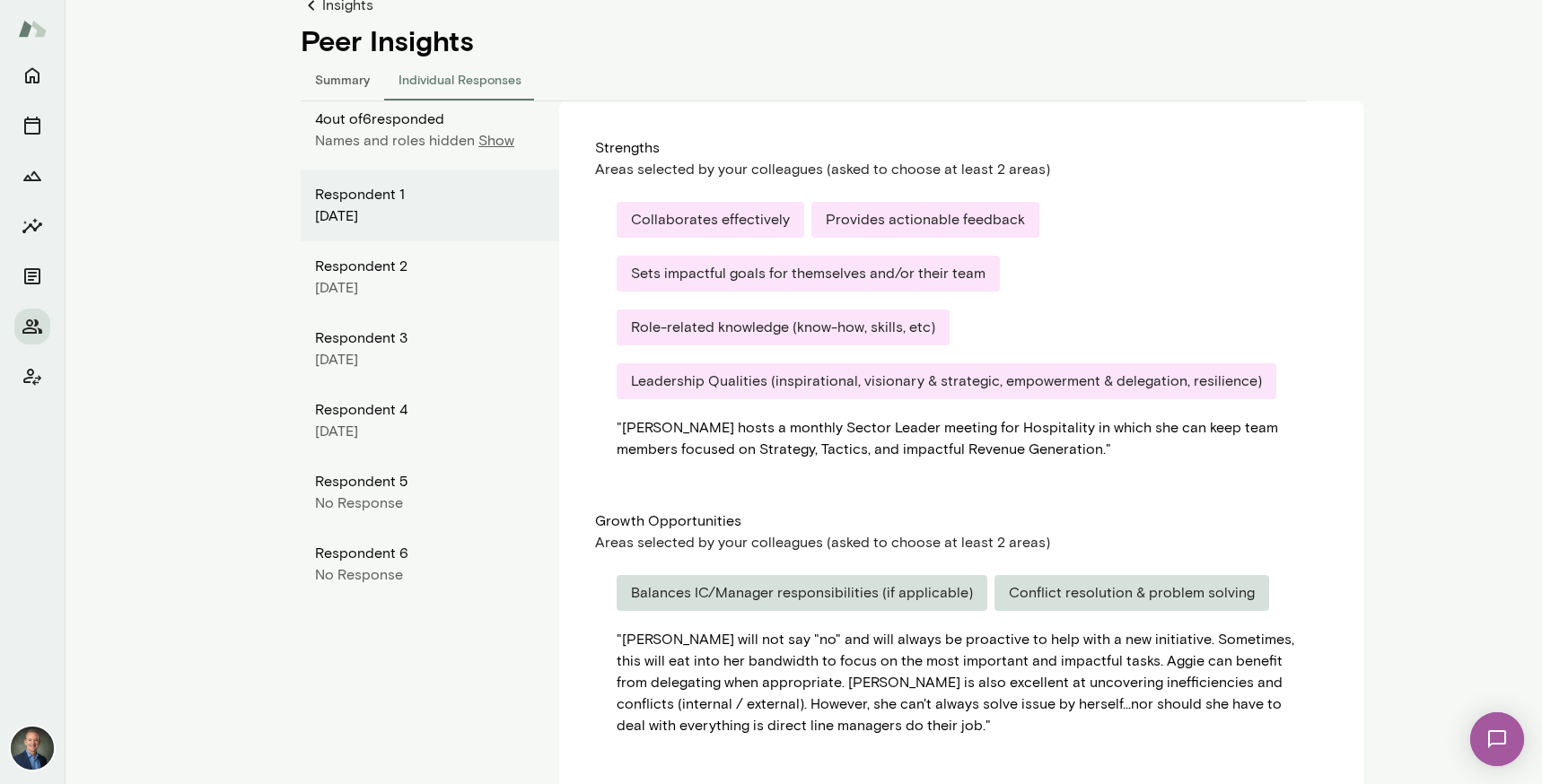
click at [494, 147] on p "Show" at bounding box center [495, 140] width 36 height 21
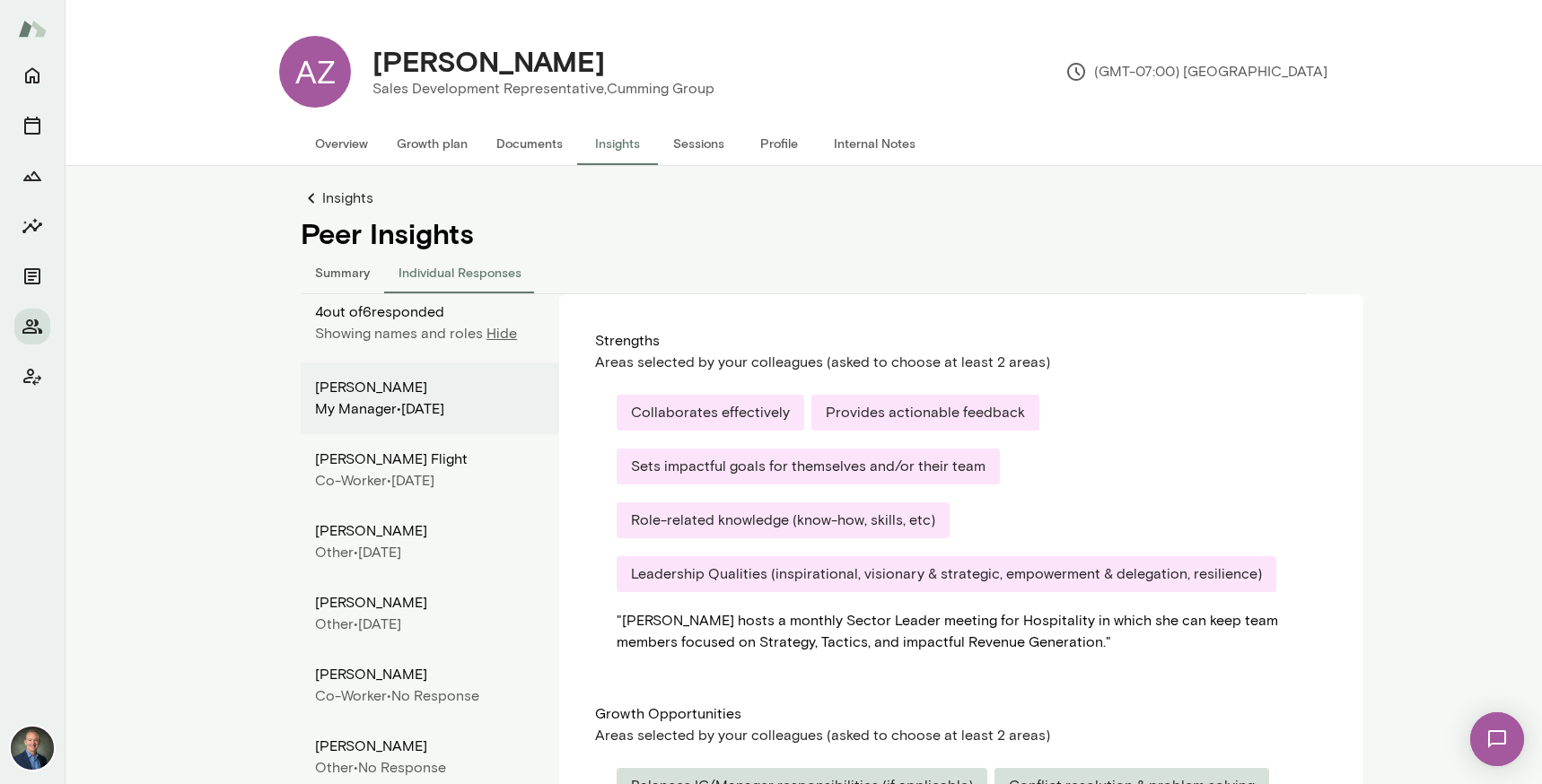
click at [340, 193] on link "Insights" at bounding box center [804, 197] width 1005 height 21
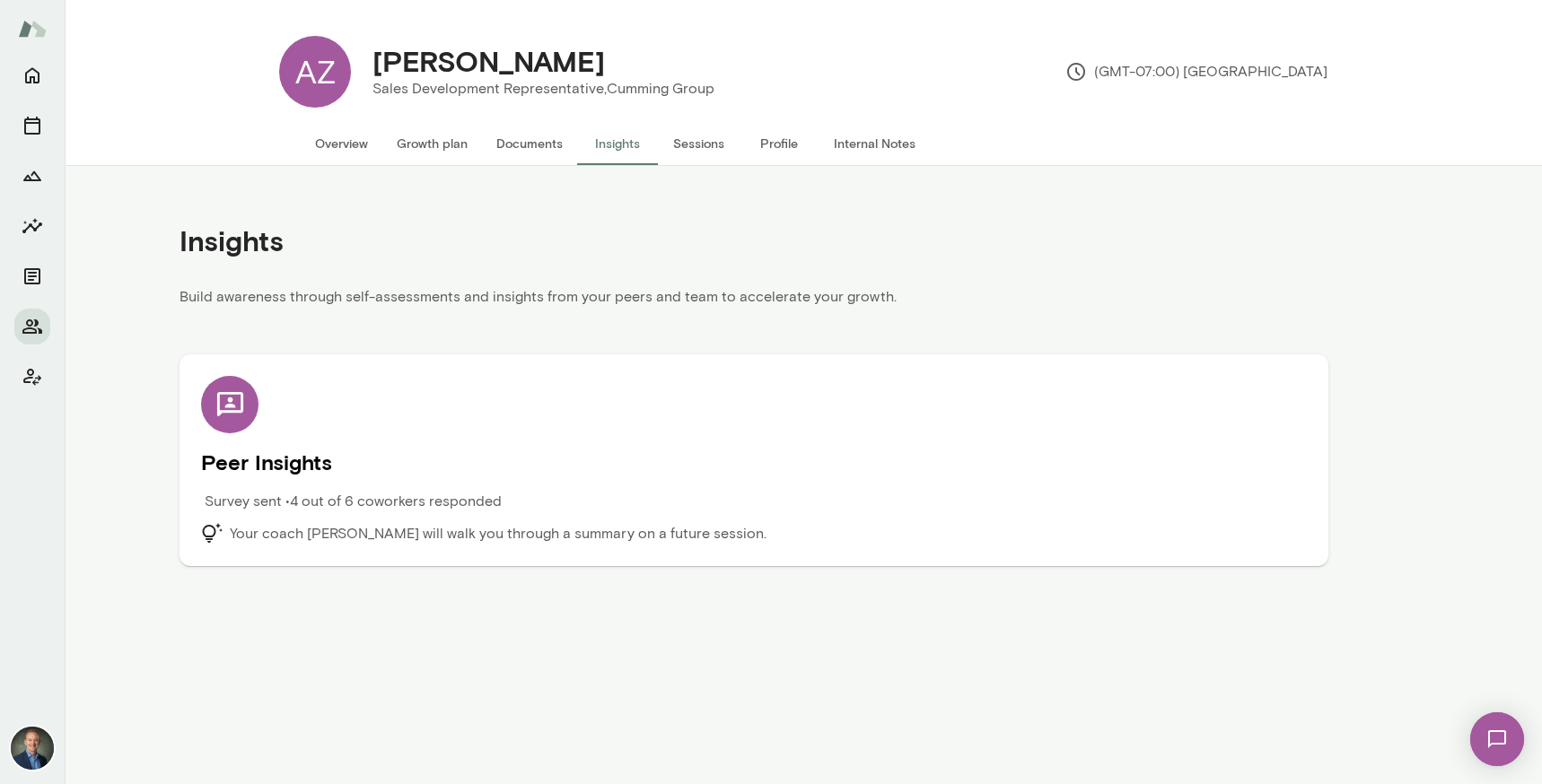
click at [660, 489] on div "Peer Insights Survey sent • 4 out of 6 coworkers responded Your coach [PERSON_N…" at bounding box center [753, 460] width 1105 height 169
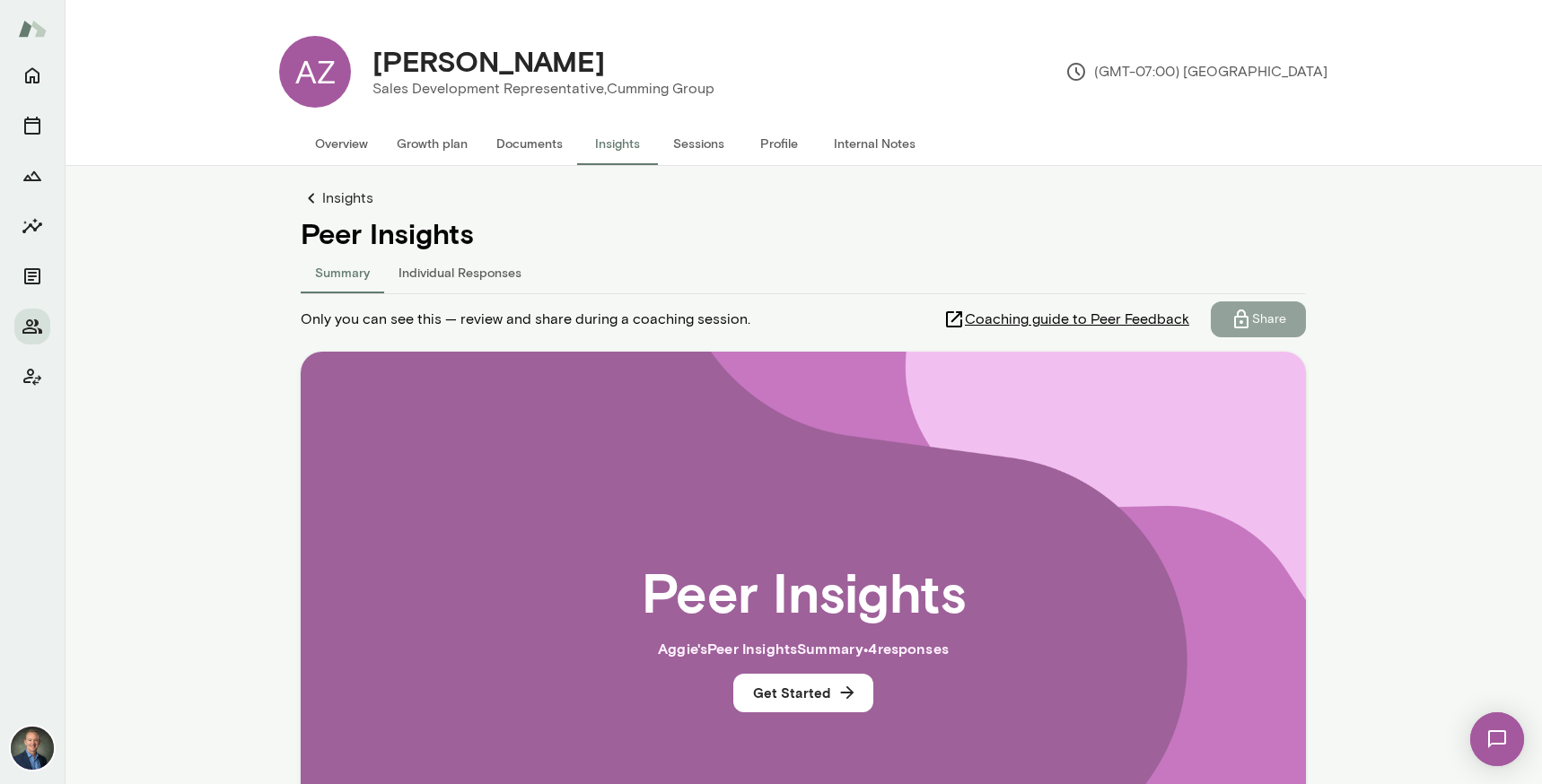
click at [1260, 319] on p "Share" at bounding box center [1269, 320] width 34 height 18
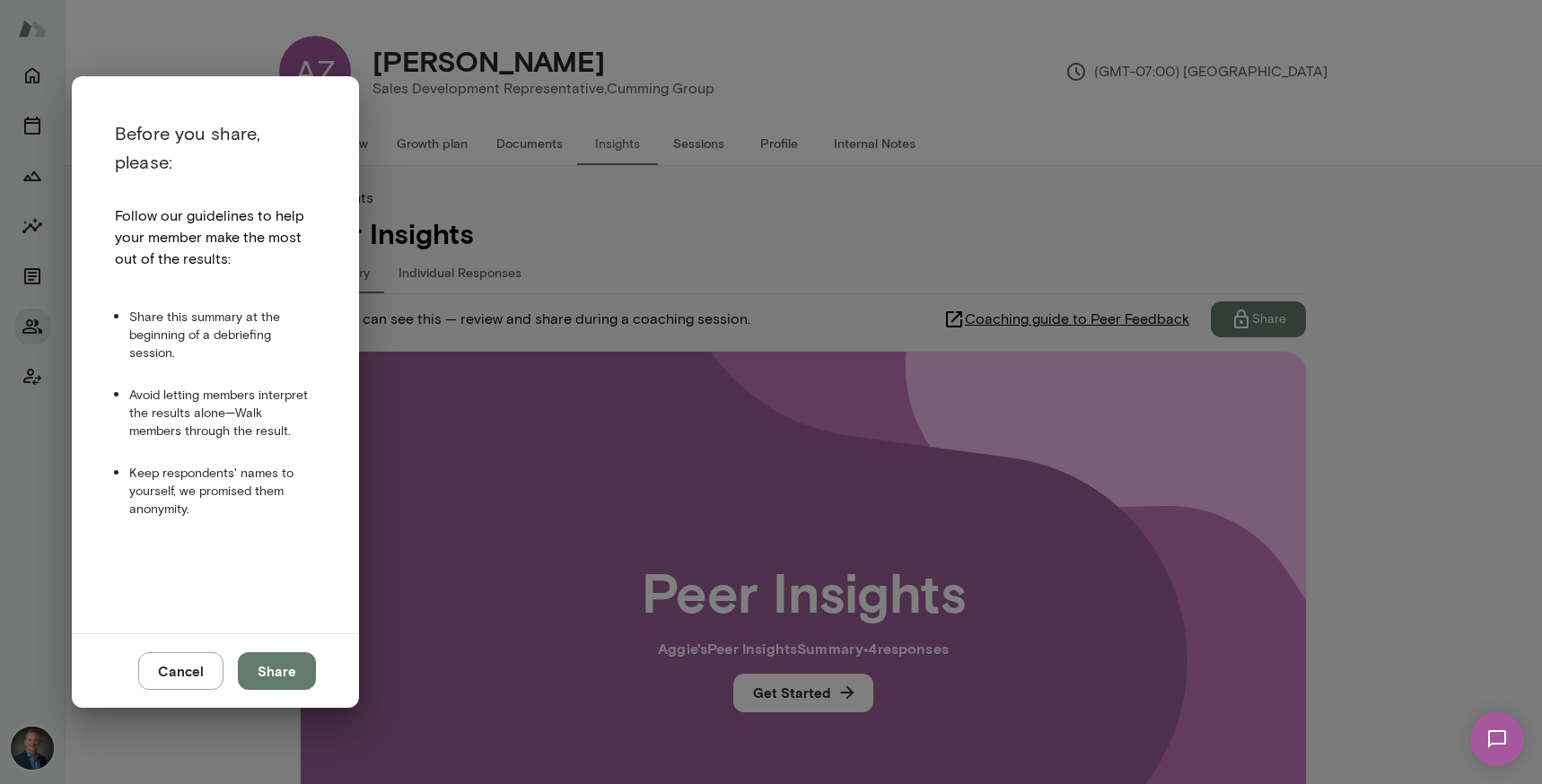
click at [272, 666] on button "Share" at bounding box center [276, 670] width 78 height 38
